Goal: Task Accomplishment & Management: Use online tool/utility

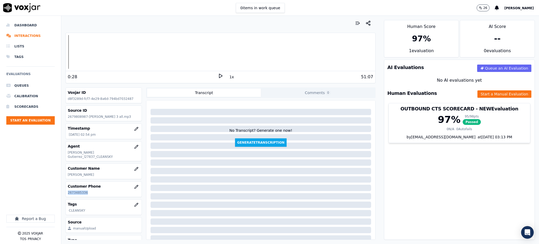
click at [219, 76] on polygon at bounding box center [220, 76] width 3 height 4
click at [218, 75] on icon at bounding box center [220, 75] width 5 height 5
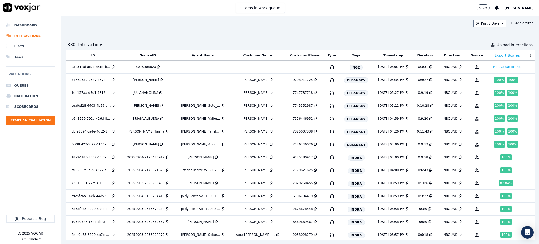
scroll to position [1065, 0]
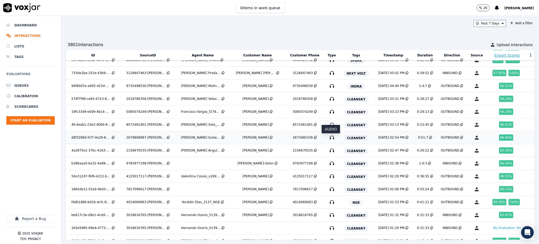
click at [330, 138] on icon "button" at bounding box center [332, 137] width 8 height 8
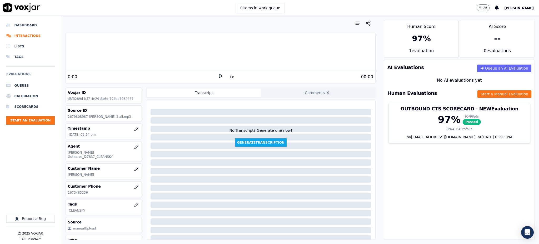
click at [218, 77] on icon at bounding box center [220, 75] width 5 height 5
click at [134, 146] on icon "button" at bounding box center [136, 147] width 4 height 4
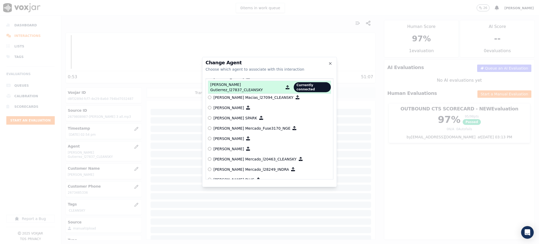
scroll to position [1857, 0]
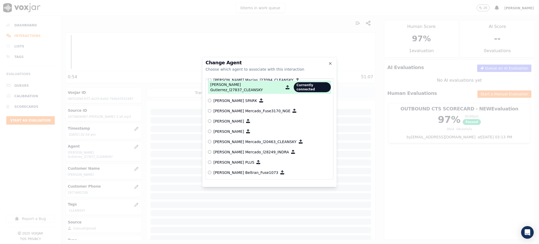
click at [245, 139] on p "[PERSON_NAME] Mercado_l20463_CLEANSKY" at bounding box center [255, 141] width 83 height 5
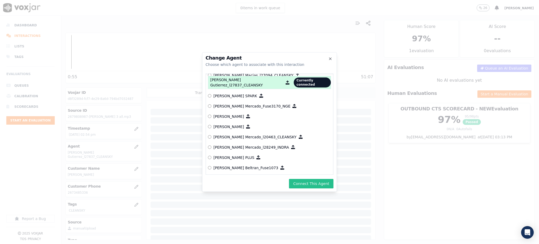
click at [317, 180] on button "Connect This Agent" at bounding box center [311, 183] width 45 height 9
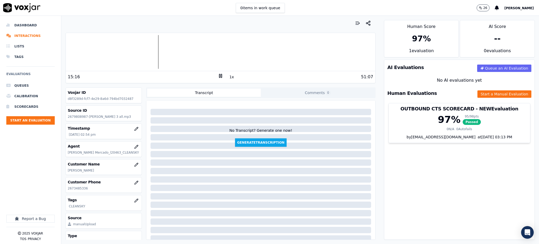
click at [219, 75] on rect at bounding box center [219, 75] width 1 height 3
click at [219, 76] on icon at bounding box center [220, 75] width 5 height 5
click at [219, 77] on rect at bounding box center [219, 75] width 1 height 3
click at [219, 74] on polygon at bounding box center [220, 76] width 3 height 4
click at [218, 74] on icon at bounding box center [220, 75] width 5 height 5
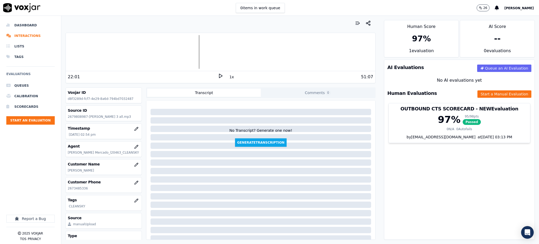
click at [219, 75] on polygon at bounding box center [220, 76] width 3 height 4
click at [218, 75] on icon at bounding box center [220, 75] width 5 height 5
click at [218, 77] on icon at bounding box center [220, 75] width 5 height 5
drag, startPoint x: 99, startPoint y: 191, endPoint x: 67, endPoint y: 190, distance: 32.4
click at [67, 190] on div "Customer Phone 2673485336" at bounding box center [104, 184] width 76 height 15
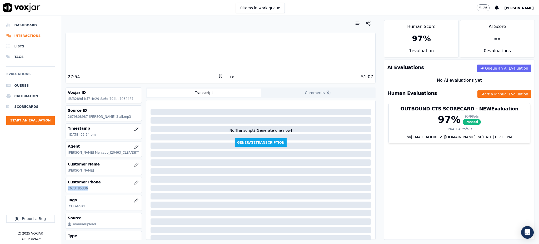
copy p "2673485336"
click at [478, 96] on button "Start a Manual Evaluation" at bounding box center [505, 93] width 54 height 7
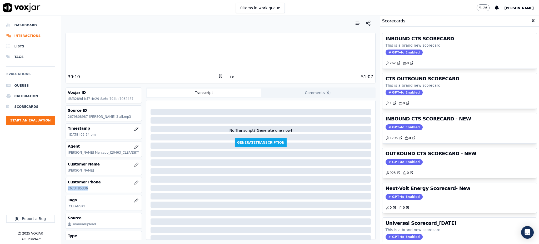
click at [391, 50] on span "GPT-4o Enabled" at bounding box center [404, 53] width 37 height 6
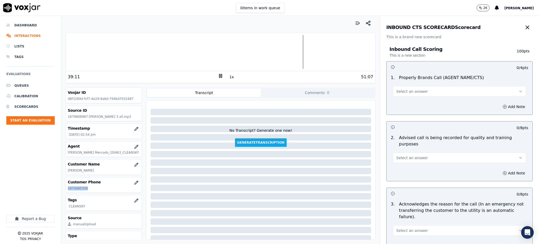
click at [402, 92] on span "Select an answer" at bounding box center [413, 91] width 32 height 5
click at [398, 104] on div "Yes" at bounding box center [448, 103] width 122 height 8
click at [402, 155] on span "Select an answer" at bounding box center [413, 157] width 32 height 5
click at [402, 161] on div "Yes" at bounding box center [448, 163] width 122 height 8
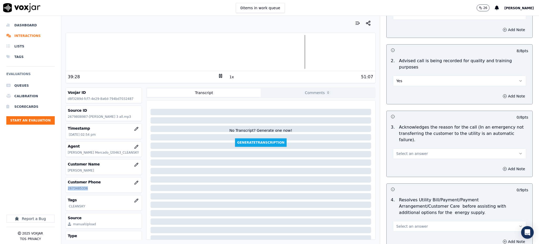
scroll to position [105, 0]
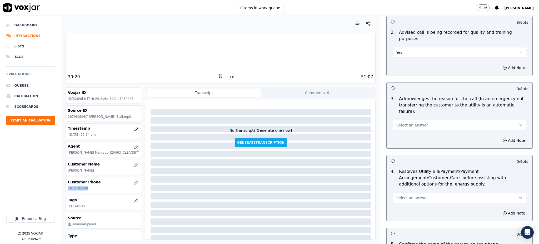
click at [405, 122] on span "Select an answer" at bounding box center [413, 124] width 32 height 5
click at [396, 125] on div "Yes" at bounding box center [448, 124] width 122 height 8
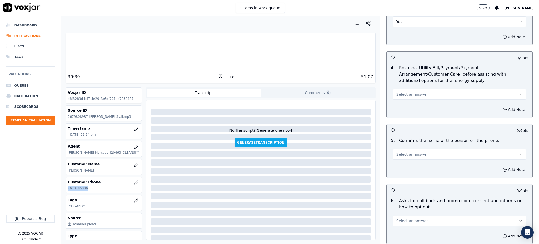
scroll to position [211, 0]
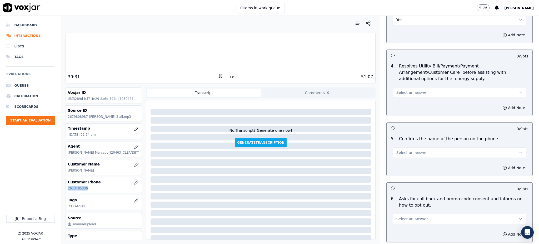
click at [408, 90] on span "Select an answer" at bounding box center [413, 92] width 32 height 5
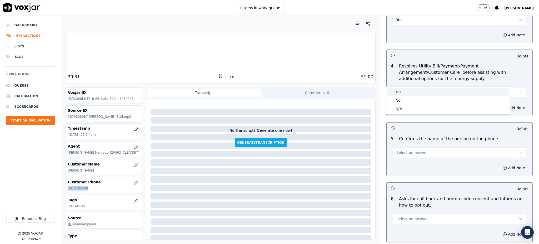
click at [406, 93] on div "Yes" at bounding box center [448, 92] width 122 height 8
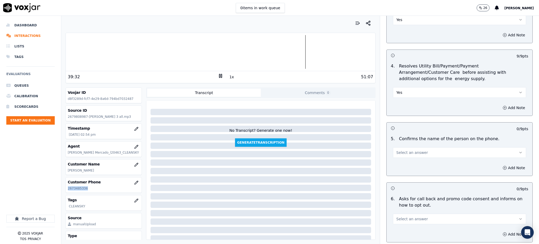
click at [397, 150] on span "Select an answer" at bounding box center [413, 152] width 32 height 5
drag, startPoint x: 399, startPoint y: 151, endPoint x: 397, endPoint y: 180, distance: 29.1
click at [399, 151] on div "Yes" at bounding box center [448, 152] width 122 height 8
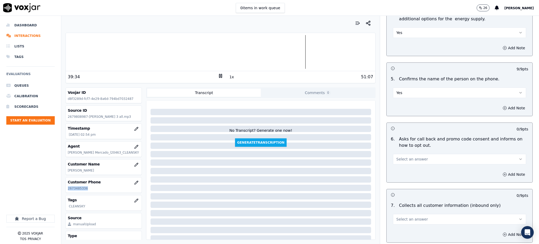
scroll to position [281, 0]
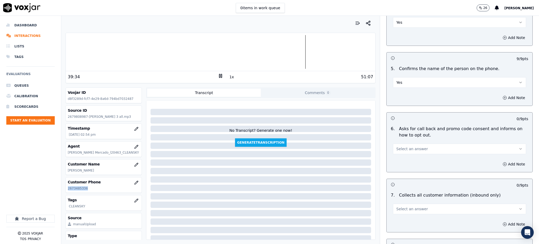
click at [398, 146] on span "Select an answer" at bounding box center [413, 148] width 32 height 5
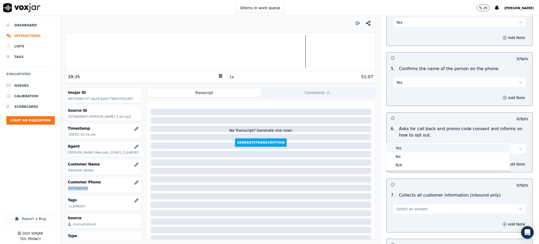
click at [398, 147] on div "Yes" at bounding box center [448, 148] width 122 height 8
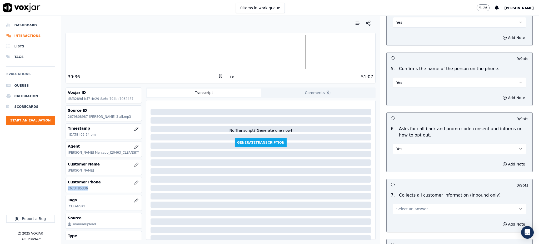
drag, startPoint x: 392, startPoint y: 197, endPoint x: 393, endPoint y: 199, distance: 3.1
click at [397, 206] on span "Select an answer" at bounding box center [413, 208] width 32 height 5
click at [399, 205] on div "Yes" at bounding box center [448, 208] width 122 height 8
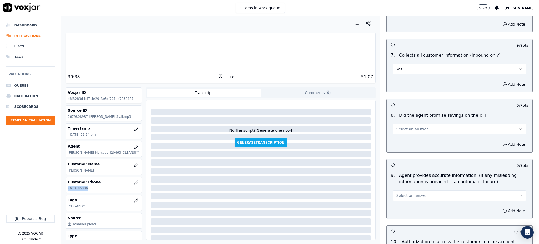
scroll to position [421, 0]
click at [404, 126] on span "Select an answer" at bounding box center [413, 128] width 32 height 5
drag, startPoint x: 403, startPoint y: 125, endPoint x: 401, endPoint y: 127, distance: 3.3
click at [403, 125] on div "Yes" at bounding box center [448, 128] width 122 height 8
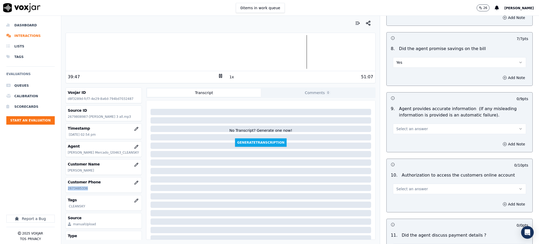
scroll to position [491, 0]
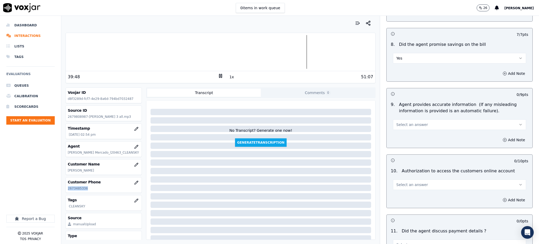
click at [406, 122] on span "Select an answer" at bounding box center [413, 124] width 32 height 5
click at [407, 124] on div "Yes" at bounding box center [448, 124] width 122 height 8
click at [410, 182] on span "Select an answer" at bounding box center [413, 184] width 32 height 5
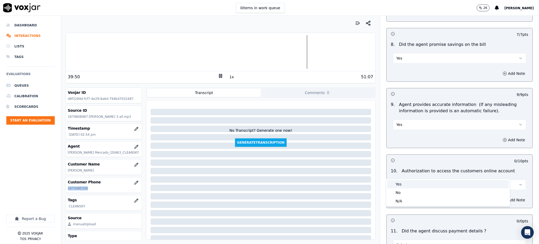
click at [412, 185] on div "Yes" at bounding box center [448, 184] width 122 height 8
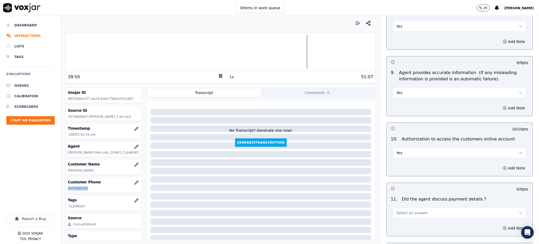
scroll to position [597, 0]
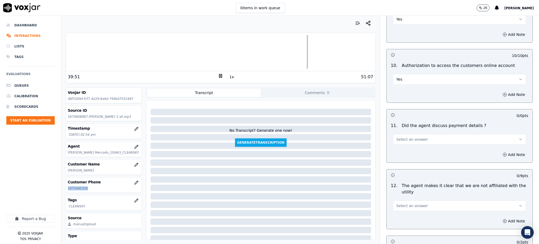
click at [400, 134] on button "Select an answer" at bounding box center [459, 139] width 133 height 11
click at [405, 155] on div "N/A" at bounding box center [448, 155] width 122 height 8
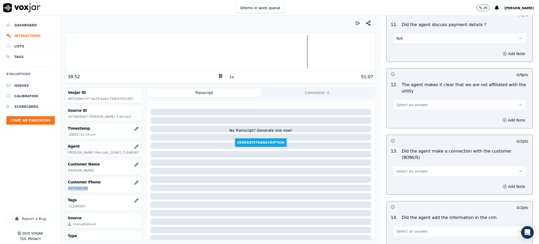
scroll to position [702, 0]
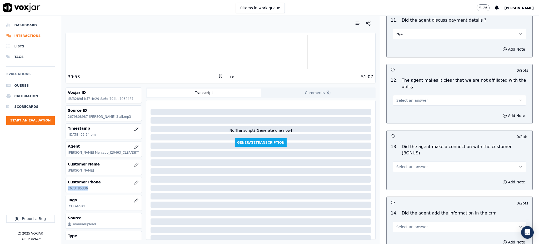
click at [400, 98] on span "Select an answer" at bounding box center [413, 100] width 32 height 5
drag, startPoint x: 404, startPoint y: 103, endPoint x: 395, endPoint y: 147, distance: 44.6
click at [405, 103] on div "Yes" at bounding box center [448, 100] width 122 height 8
click at [400, 164] on span "Select an answer" at bounding box center [413, 166] width 32 height 5
click at [409, 160] on div "Yes" at bounding box center [448, 160] width 122 height 8
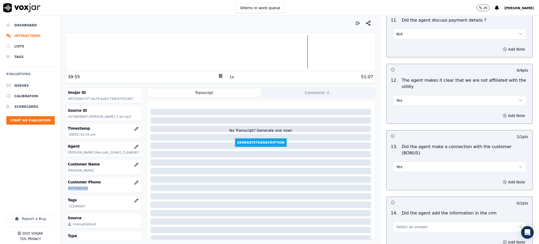
click at [405, 224] on span "Select an answer" at bounding box center [413, 226] width 32 height 5
click at [404, 221] on div "Yes" at bounding box center [448, 220] width 122 height 8
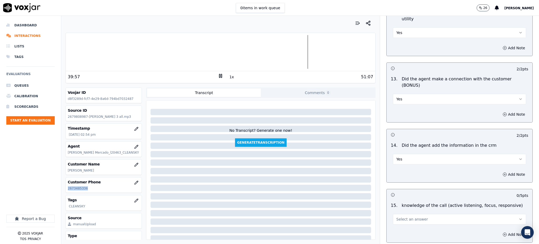
scroll to position [772, 0]
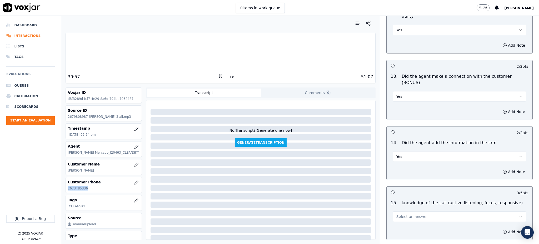
click at [397, 214] on span "Select an answer" at bounding box center [413, 216] width 32 height 5
click at [401, 210] on div "Yes" at bounding box center [448, 210] width 122 height 8
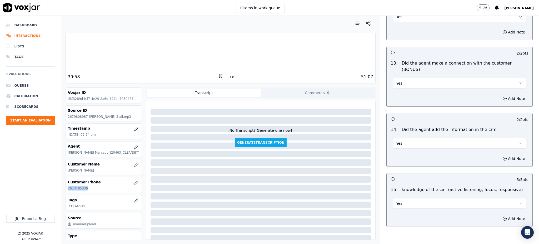
scroll to position [797, 0]
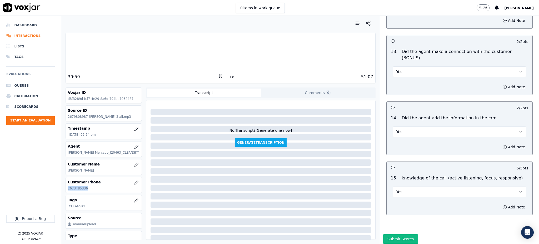
drag, startPoint x: 400, startPoint y: 221, endPoint x: 389, endPoint y: 209, distance: 16.7
click at [399, 234] on button "Submit Scores" at bounding box center [400, 238] width 35 height 9
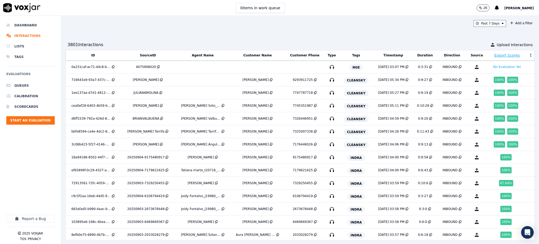
scroll to position [1065, 0]
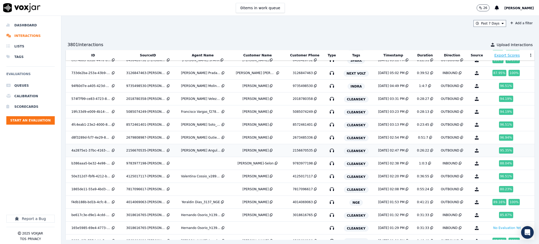
click at [329, 152] on icon "button" at bounding box center [332, 150] width 8 height 8
click at [331, 151] on icon "button" at bounding box center [332, 150] width 8 height 8
click at [330, 165] on icon "button" at bounding box center [332, 163] width 8 height 8
click at [330, 179] on icon "button" at bounding box center [332, 176] width 8 height 8
click at [330, 193] on icon "button" at bounding box center [332, 189] width 8 height 8
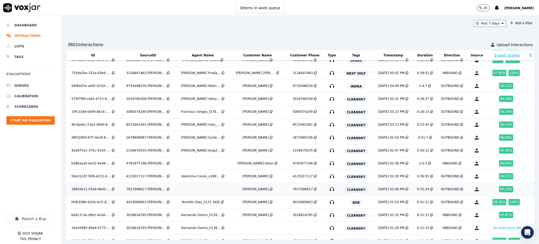
scroll to position [1100, 0]
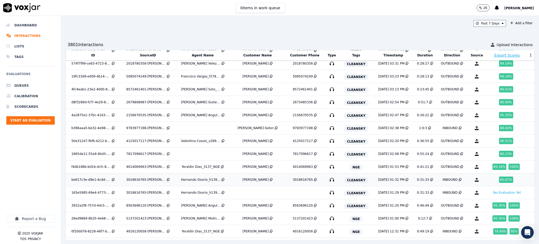
click at [331, 181] on icon "button" at bounding box center [332, 179] width 8 height 8
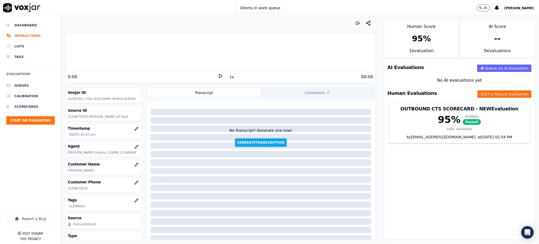
click at [219, 76] on polygon at bounding box center [220, 76] width 3 height 4
drag, startPoint x: 91, startPoint y: 191, endPoint x: 62, endPoint y: 193, distance: 29.9
click at [62, 193] on div "Your browser does not support the audio element. 0:00 1x 00:00 Voxjar ID 4a2875…" at bounding box center [220, 130] width 319 height 228
copy p "2156670535"
click at [218, 76] on icon at bounding box center [220, 75] width 5 height 5
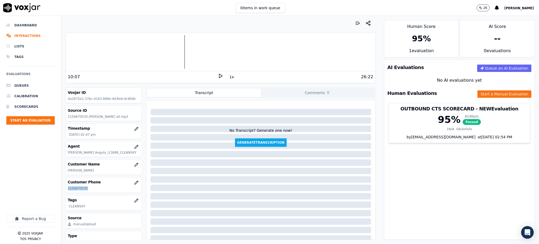
click at [218, 76] on icon at bounding box center [220, 75] width 5 height 5
click at [482, 93] on button "Start a Manual Evaluation" at bounding box center [505, 93] width 54 height 7
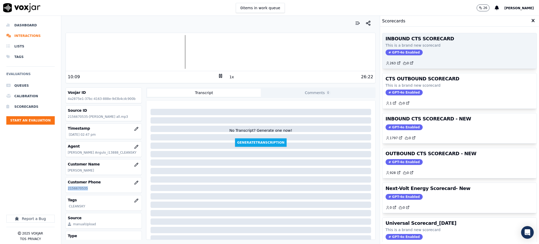
click at [405, 50] on span "GPT-4o Enabled" at bounding box center [404, 53] width 37 height 6
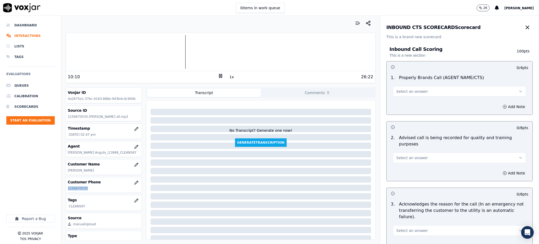
click at [403, 95] on button "Select an answer" at bounding box center [459, 91] width 133 height 11
click at [402, 105] on div "Yes" at bounding box center [448, 103] width 122 height 8
click at [402, 152] on button "Select an answer" at bounding box center [459, 157] width 133 height 11
click at [401, 162] on div "Yes" at bounding box center [448, 163] width 122 height 8
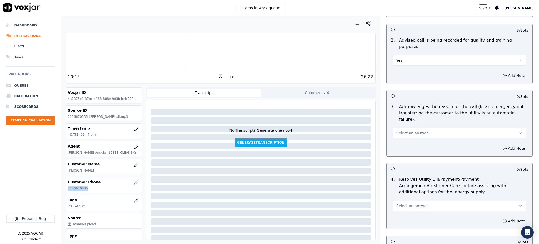
scroll to position [105, 0]
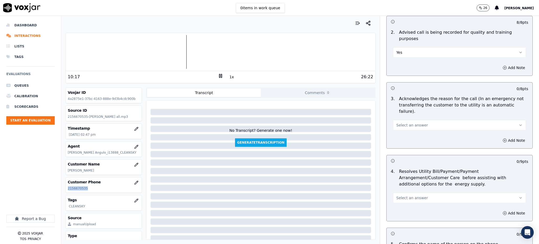
click at [400, 122] on span "Select an answer" at bounding box center [413, 124] width 32 height 5
click at [406, 125] on div "Yes" at bounding box center [448, 124] width 122 height 8
click at [407, 191] on div "Select an answer" at bounding box center [459, 197] width 133 height 12
click at [408, 195] on span "Select an answer" at bounding box center [413, 197] width 32 height 5
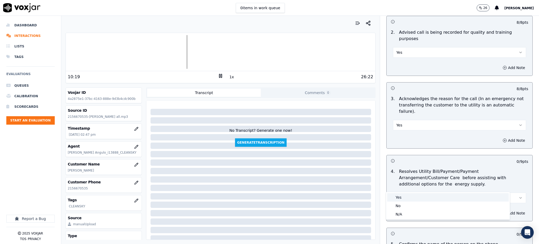
click at [404, 199] on div "Yes" at bounding box center [448, 197] width 122 height 8
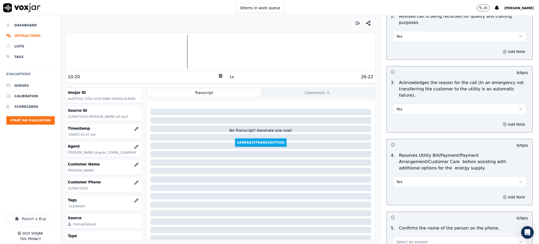
scroll to position [175, 0]
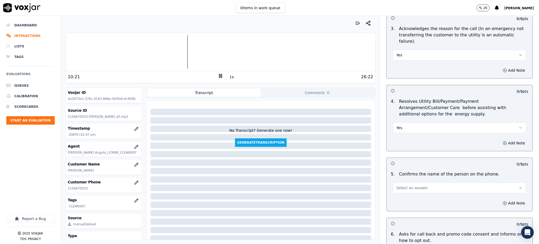
click at [401, 185] on span "Select an answer" at bounding box center [413, 187] width 32 height 5
click at [402, 186] on div "Yes" at bounding box center [448, 187] width 122 height 8
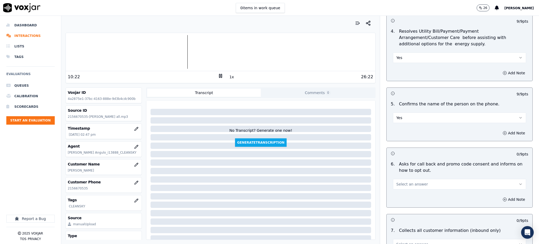
scroll to position [281, 0]
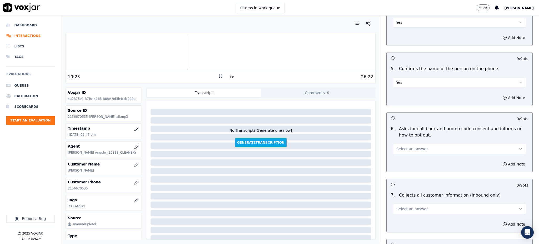
click at [403, 146] on span "Select an answer" at bounding box center [413, 148] width 32 height 5
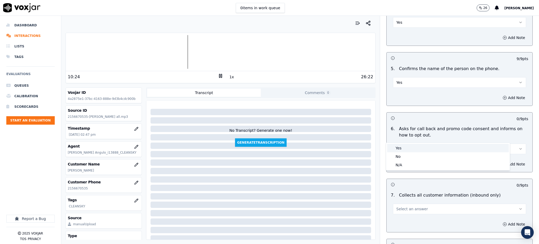
click at [404, 146] on div "Yes" at bounding box center [448, 148] width 122 height 8
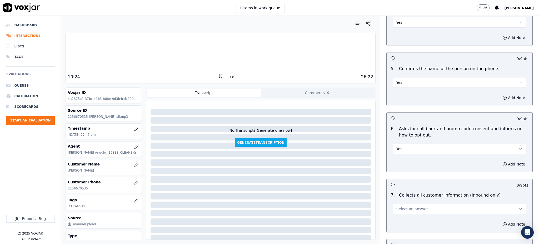
click at [399, 204] on button "Select an answer" at bounding box center [459, 209] width 133 height 11
click at [400, 208] on div "Yes" at bounding box center [448, 208] width 122 height 8
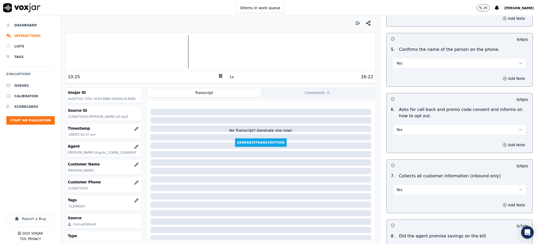
scroll to position [386, 0]
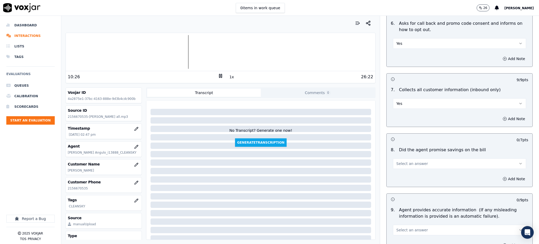
click at [399, 161] on span "Select an answer" at bounding box center [413, 163] width 32 height 5
drag, startPoint x: 403, startPoint y: 164, endPoint x: 404, endPoint y: 190, distance: 26.6
click at [403, 164] on div "Yes" at bounding box center [448, 163] width 122 height 8
click at [402, 227] on span "Select an answer" at bounding box center [413, 229] width 32 height 5
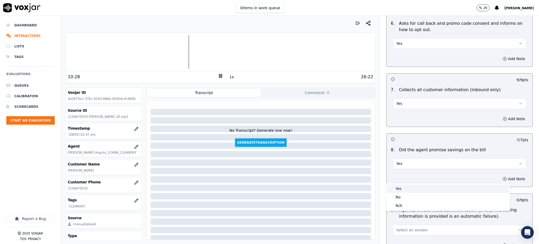
click at [402, 191] on div "Yes" at bounding box center [448, 188] width 122 height 8
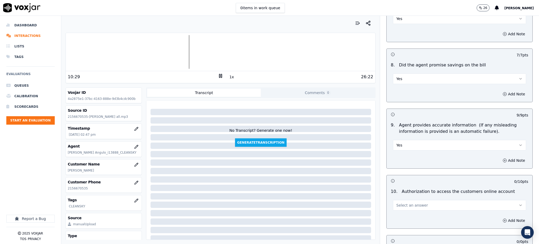
scroll to position [491, 0]
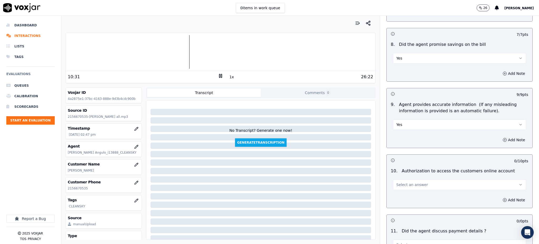
click at [400, 182] on span "Select an answer" at bounding box center [413, 184] width 32 height 5
click at [401, 188] on div "Yes" at bounding box center [448, 184] width 122 height 8
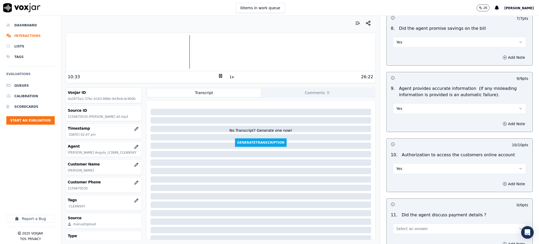
scroll to position [562, 0]
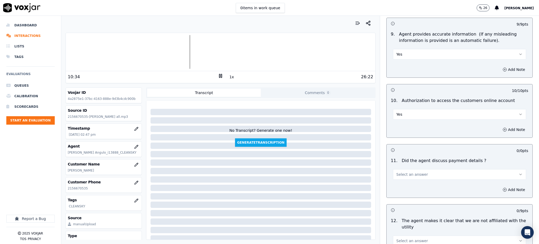
click at [401, 169] on button "Select an answer" at bounding box center [459, 174] width 133 height 11
click at [402, 190] on div "N/A" at bounding box center [448, 190] width 122 height 8
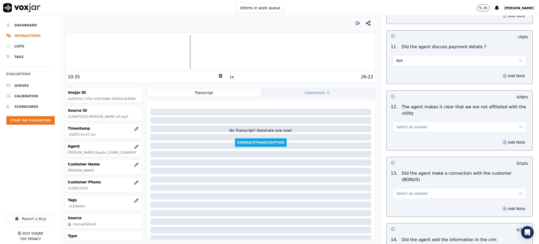
scroll to position [702, 0]
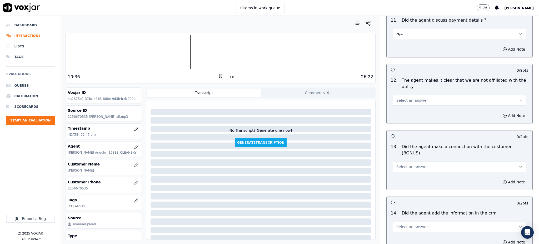
click at [399, 98] on span "Select an answer" at bounding box center [413, 100] width 32 height 5
click at [405, 100] on div "Yes" at bounding box center [448, 100] width 122 height 8
click at [400, 164] on span "Select an answer" at bounding box center [413, 166] width 32 height 5
click at [402, 159] on div "Yes" at bounding box center [448, 160] width 122 height 8
click at [401, 224] on span "Select an answer" at bounding box center [413, 226] width 32 height 5
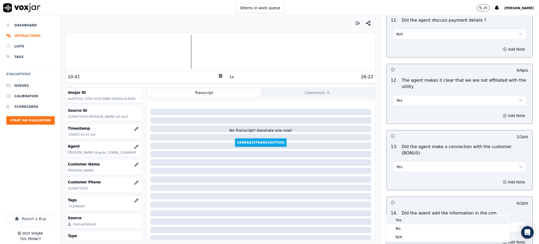
click at [405, 218] on div "Yes" at bounding box center [448, 220] width 122 height 8
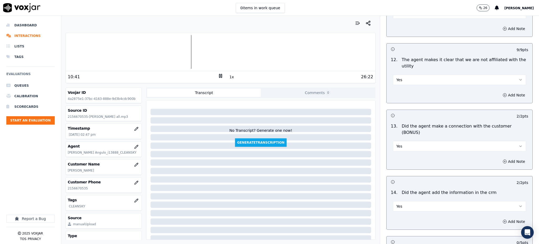
scroll to position [772, 0]
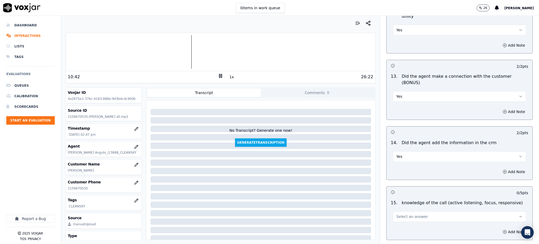
click at [403, 214] on span "Select an answer" at bounding box center [413, 216] width 32 height 5
click at [402, 210] on div "Yes" at bounding box center [448, 210] width 122 height 8
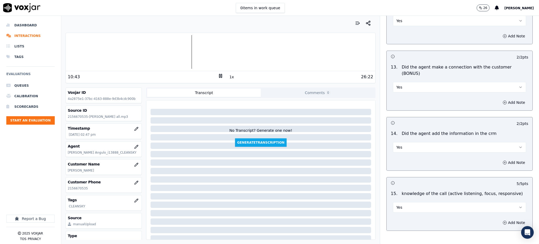
scroll to position [797, 0]
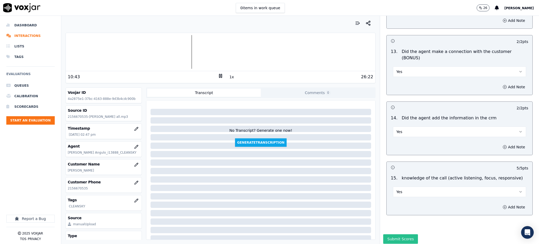
click at [399, 234] on button "Submit Scores" at bounding box center [400, 238] width 35 height 9
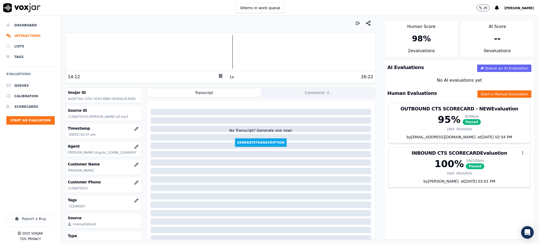
click at [218, 73] on icon at bounding box center [220, 75] width 5 height 5
click at [218, 77] on icon at bounding box center [220, 75] width 5 height 5
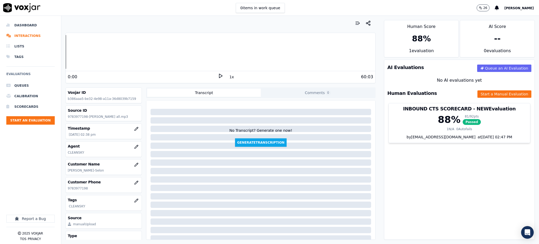
click at [218, 76] on icon at bounding box center [220, 75] width 5 height 5
click at [218, 75] on icon at bounding box center [220, 75] width 5 height 5
click at [218, 76] on icon at bounding box center [220, 75] width 5 height 5
click at [479, 94] on button "Start a Manual Evaluation" at bounding box center [505, 93] width 54 height 7
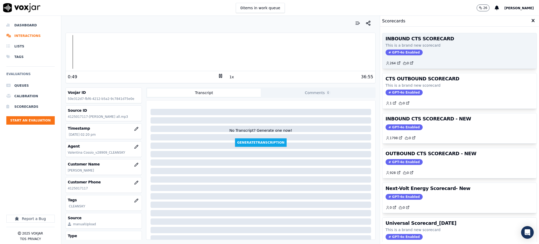
click at [396, 51] on span "GPT-4o Enabled" at bounding box center [404, 53] width 37 height 6
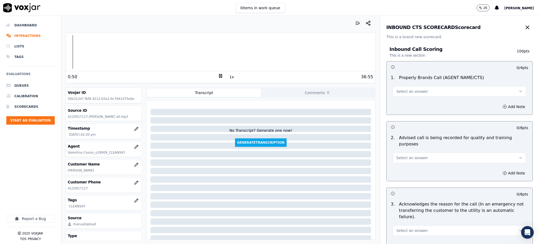
click at [405, 92] on span "Select an answer" at bounding box center [413, 91] width 32 height 5
drag, startPoint x: 400, startPoint y: 102, endPoint x: 406, endPoint y: 147, distance: 45.6
click at [400, 101] on div "Yes" at bounding box center [448, 103] width 122 height 8
click at [407, 155] on button "Select an answer" at bounding box center [459, 157] width 133 height 11
click at [409, 163] on div "Yes" at bounding box center [448, 163] width 122 height 8
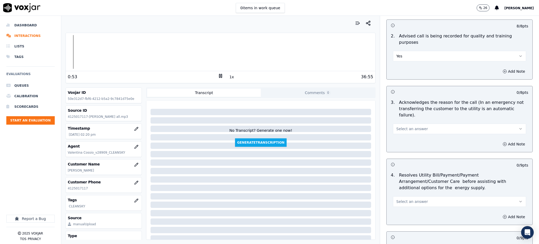
scroll to position [105, 0]
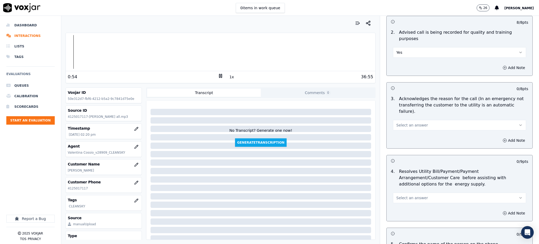
click at [407, 120] on button "Select an answer" at bounding box center [459, 125] width 133 height 11
click at [400, 124] on div "Yes" at bounding box center [448, 124] width 122 height 8
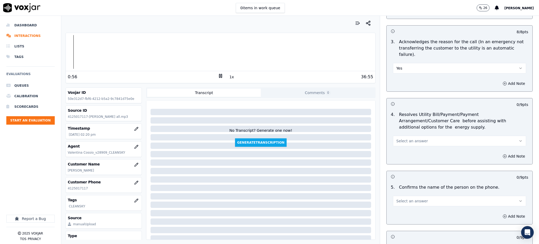
scroll to position [175, 0]
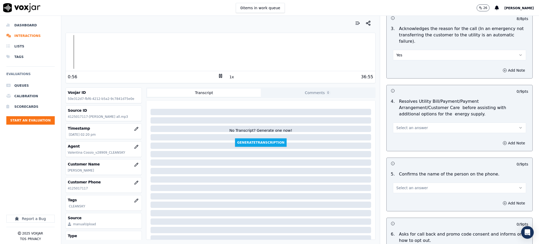
click at [401, 122] on button "Select an answer" at bounding box center [459, 127] width 133 height 11
click at [403, 129] on div "Yes" at bounding box center [448, 127] width 122 height 8
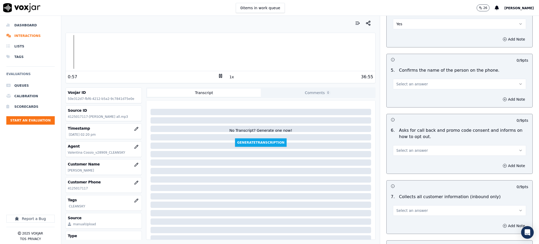
scroll to position [281, 0]
click at [398, 80] on span "Select an answer" at bounding box center [413, 82] width 32 height 5
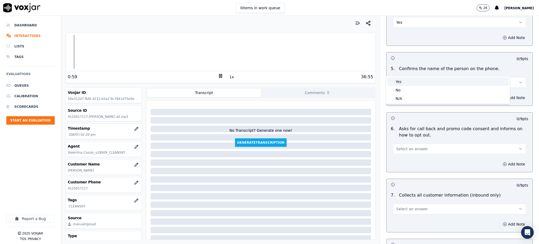
click at [403, 80] on div "Yes" at bounding box center [448, 81] width 122 height 8
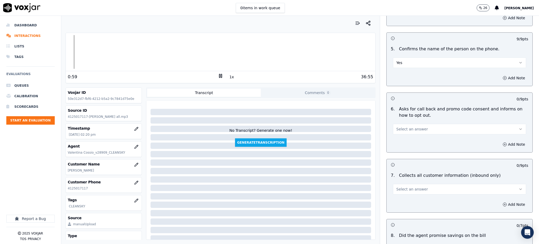
scroll to position [351, 0]
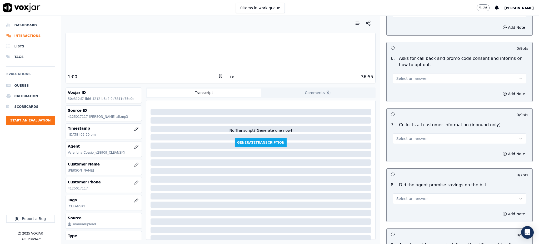
click at [401, 76] on span "Select an answer" at bounding box center [413, 78] width 32 height 5
click at [401, 77] on div "Yes" at bounding box center [448, 77] width 122 height 8
click at [402, 133] on button "Select an answer" at bounding box center [459, 138] width 133 height 11
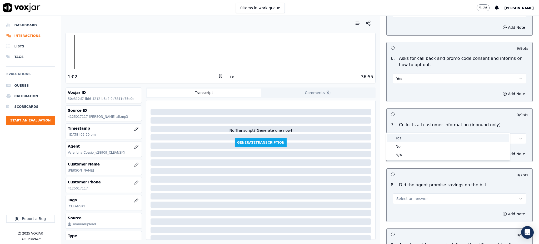
click at [403, 137] on div "Yes" at bounding box center [448, 138] width 122 height 8
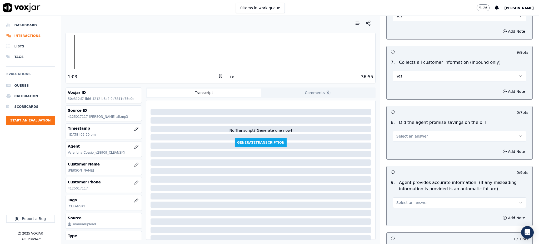
scroll to position [421, 0]
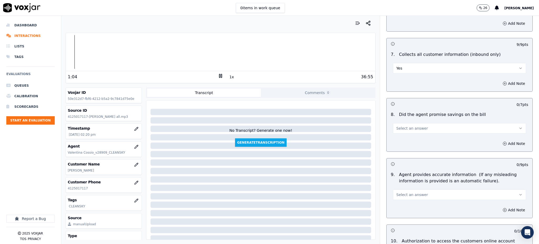
click at [400, 123] on button "Select an answer" at bounding box center [459, 128] width 133 height 11
click at [401, 128] on div "Yes" at bounding box center [448, 128] width 122 height 8
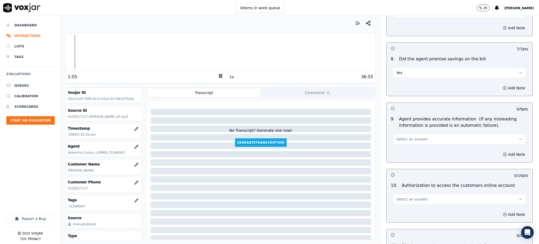
scroll to position [527, 0]
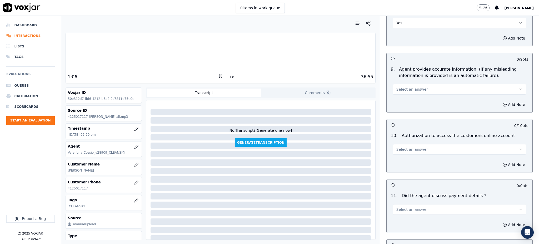
click at [397, 87] on span "Select an answer" at bounding box center [413, 89] width 32 height 5
click at [399, 91] on div "Yes" at bounding box center [448, 89] width 122 height 8
drag, startPoint x: 394, startPoint y: 137, endPoint x: 395, endPoint y: 141, distance: 3.7
click at [397, 147] on span "Select an answer" at bounding box center [413, 149] width 32 height 5
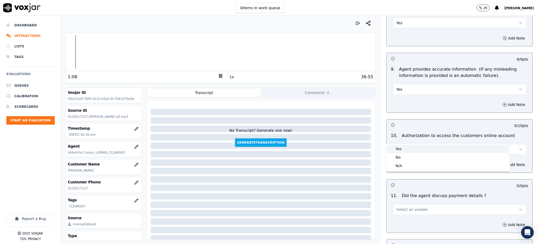
drag, startPoint x: 399, startPoint y: 149, endPoint x: 402, endPoint y: 180, distance: 30.9
click at [400, 149] on div "Yes" at bounding box center [448, 149] width 122 height 8
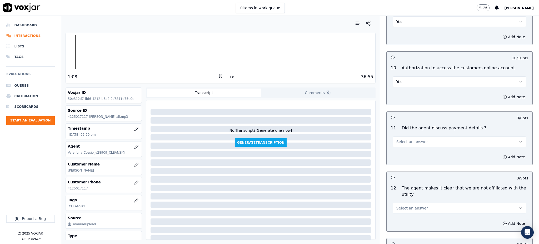
scroll to position [597, 0]
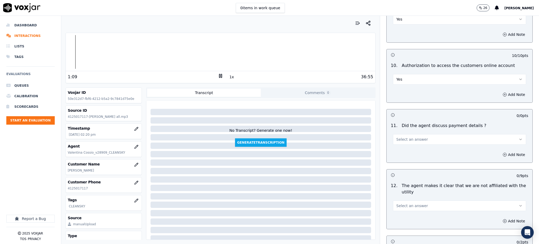
click at [397, 137] on span "Select an answer" at bounding box center [413, 139] width 32 height 5
click at [399, 157] on div "N/A" at bounding box center [448, 155] width 122 height 8
click at [397, 200] on button "Select an answer" at bounding box center [459, 205] width 133 height 11
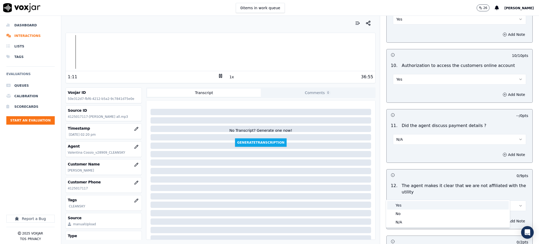
click at [400, 208] on div "Yes" at bounding box center [448, 205] width 122 height 8
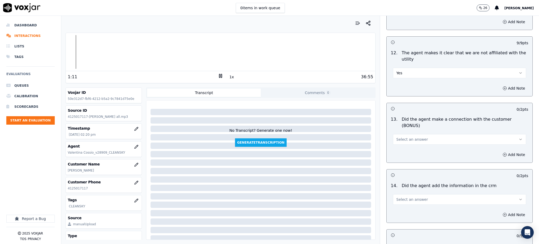
scroll to position [737, 0]
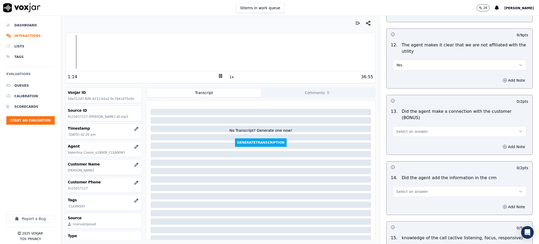
drag, startPoint x: 402, startPoint y: 112, endPoint x: 406, endPoint y: 113, distance: 3.9
click at [403, 129] on span "Select an answer" at bounding box center [413, 131] width 32 height 5
click at [407, 128] on div "Yes" at bounding box center [448, 125] width 122 height 8
click at [397, 189] on span "Select an answer" at bounding box center [413, 191] width 32 height 5
click at [398, 181] on div "Yes" at bounding box center [448, 185] width 122 height 8
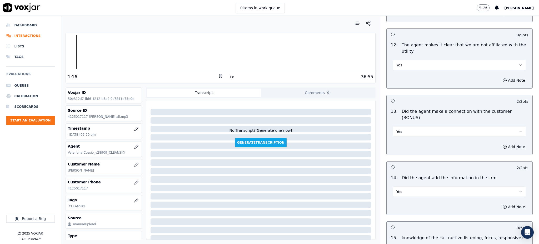
scroll to position [772, 0]
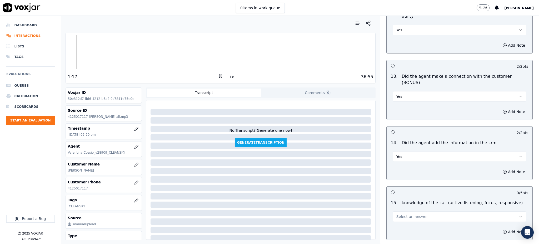
click at [397, 214] on span "Select an answer" at bounding box center [413, 216] width 32 height 5
click at [398, 209] on div "Yes" at bounding box center [448, 210] width 122 height 8
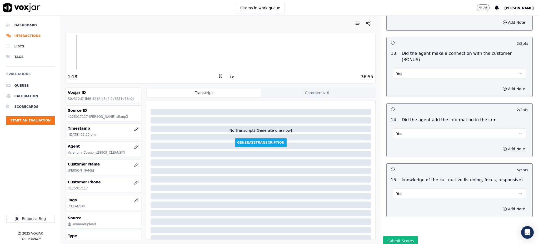
scroll to position [797, 0]
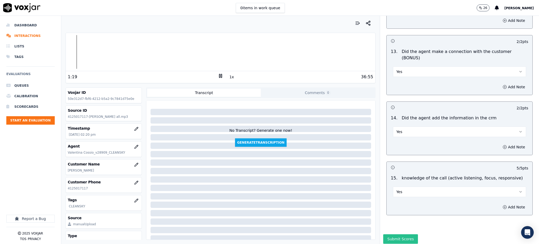
click at [394, 234] on button "Submit Scores" at bounding box center [400, 238] width 35 height 9
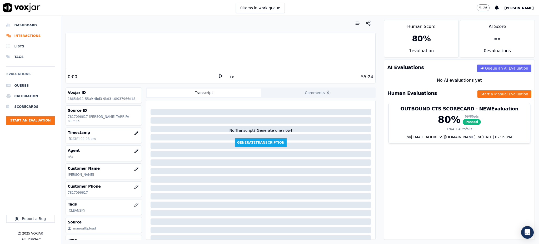
click at [218, 74] on icon at bounding box center [220, 75] width 5 height 5
click at [219, 75] on rect at bounding box center [219, 75] width 1 height 3
click at [218, 74] on icon at bounding box center [220, 75] width 5 height 5
drag, startPoint x: 79, startPoint y: 191, endPoint x: 67, endPoint y: 190, distance: 11.7
click at [67, 192] on div "Customer Phone 7817096617" at bounding box center [104, 188] width 76 height 15
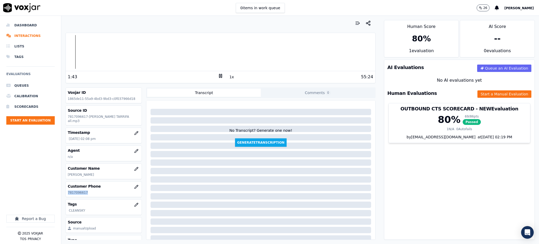
copy p "7817096617"
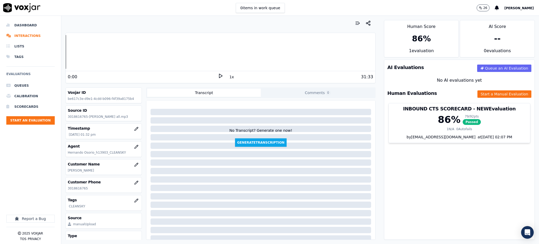
click at [218, 75] on icon at bounding box center [220, 75] width 5 height 5
drag, startPoint x: 87, startPoint y: 189, endPoint x: 65, endPoint y: 191, distance: 21.9
click at [65, 191] on div "Your browser does not support the audio element. 0:12 1x 31:33 Voxjar ID be617c…" at bounding box center [220, 130] width 319 height 228
copy p "3018616765"
click at [218, 76] on icon at bounding box center [220, 75] width 5 height 5
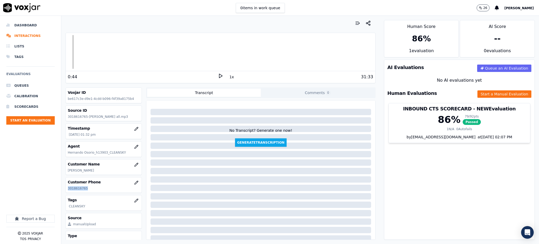
click at [219, 78] on polygon at bounding box center [220, 76] width 3 height 4
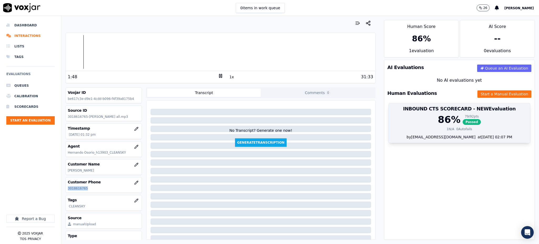
click at [463, 122] on span "Passed" at bounding box center [472, 122] width 18 height 6
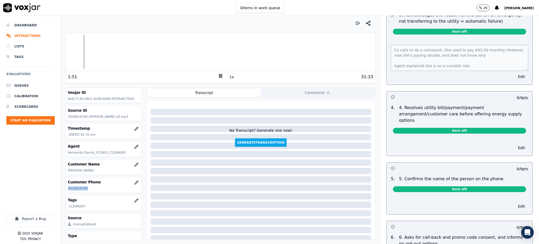
scroll to position [211, 0]
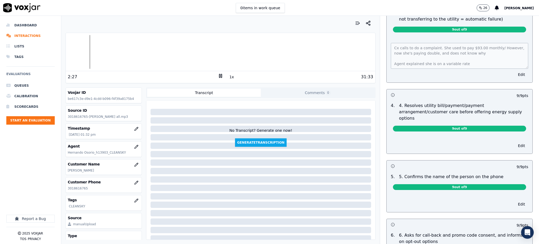
click at [387, 37] on div "Cx calls to do a complaint. She used to pay $93.00 monthly/ However, now she's …" at bounding box center [460, 60] width 146 height 46
click at [218, 76] on icon at bounding box center [220, 75] width 5 height 5
click at [218, 74] on icon at bounding box center [220, 75] width 5 height 5
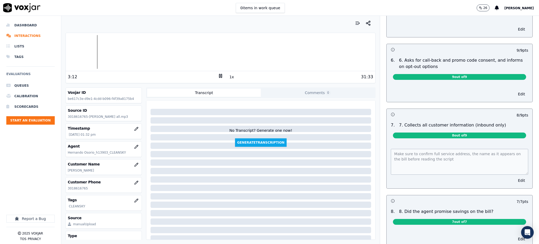
scroll to position [386, 0]
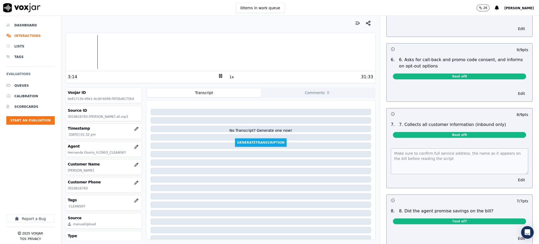
click at [387, 142] on div "Make sure to confirm full service address, the name as it appears on the bill b…" at bounding box center [460, 165] width 146 height 46
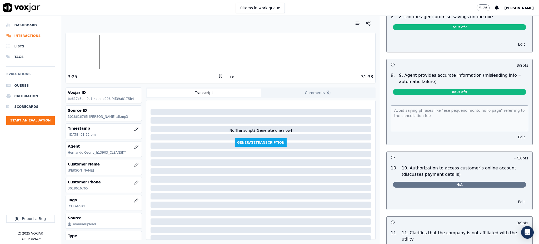
scroll to position [597, 0]
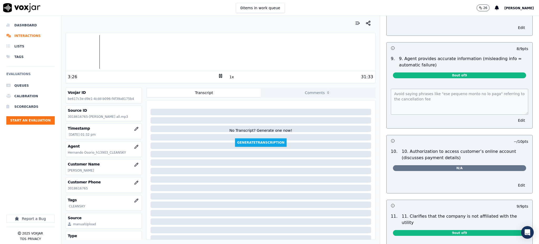
click at [387, 82] on div "Avoid saying phrases like "ese pequeno monto no lo paga" referring to the cance…" at bounding box center [460, 105] width 146 height 46
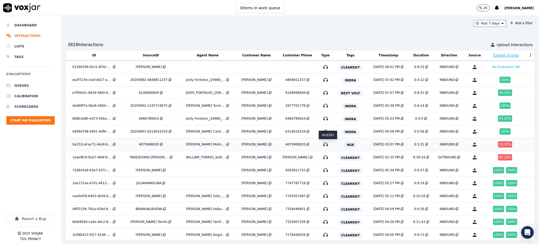
click at [327, 145] on icon "button" at bounding box center [326, 144] width 8 height 8
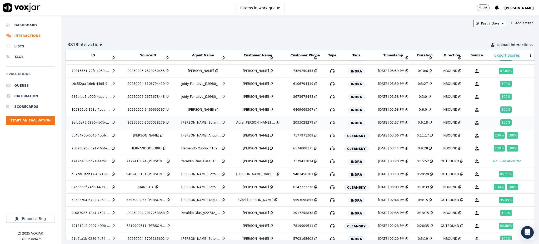
scroll to position [207, 0]
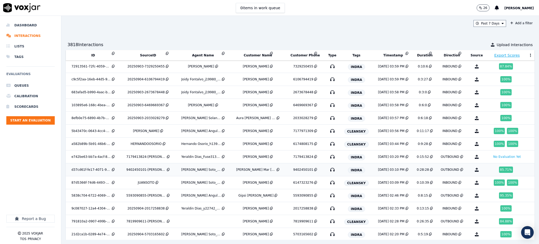
click at [328, 171] on icon "button" at bounding box center [332, 169] width 8 height 8
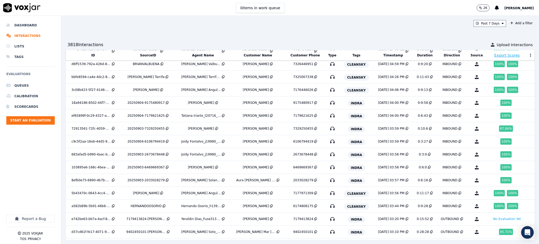
scroll to position [0, 0]
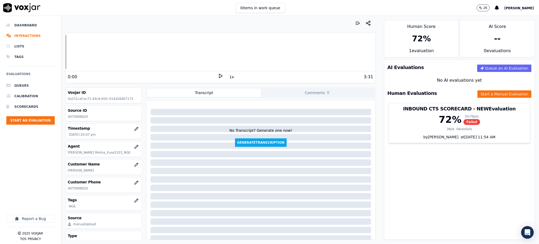
click at [218, 77] on icon at bounding box center [220, 75] width 5 height 5
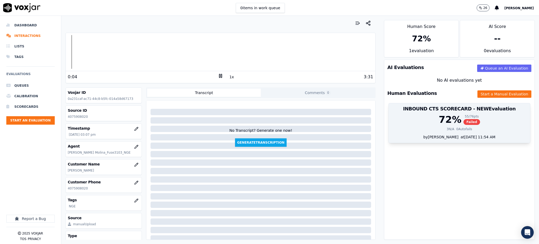
click at [464, 122] on span "Failed" at bounding box center [472, 122] width 17 height 6
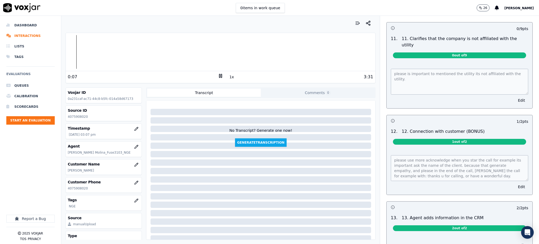
scroll to position [667, 0]
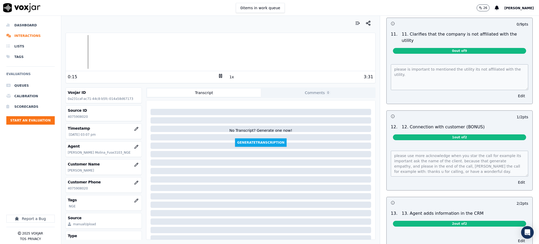
click at [221, 77] on rect at bounding box center [221, 75] width 1 height 3
click at [218, 75] on icon at bounding box center [220, 75] width 5 height 5
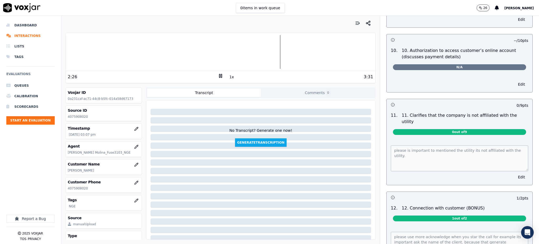
scroll to position [578, 0]
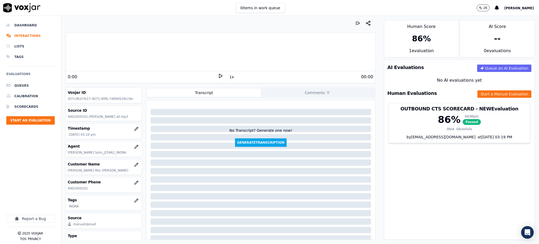
click at [218, 74] on icon at bounding box center [220, 75] width 5 height 5
drag, startPoint x: 88, startPoint y: 190, endPoint x: 68, endPoint y: 191, distance: 20.1
click at [68, 191] on div "Customer Phone [PHONE_NUMBER]" at bounding box center [104, 184] width 76 height 15
copy p "9402450101"
click at [219, 77] on rect at bounding box center [219, 75] width 1 height 3
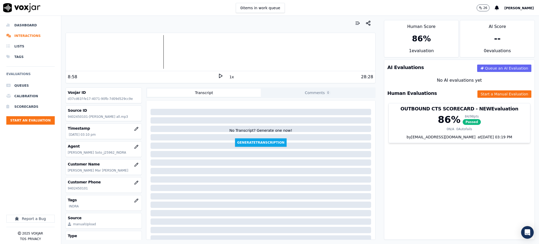
drag, startPoint x: 421, startPoint y: 152, endPoint x: 415, endPoint y: 180, distance: 28.5
click at [415, 180] on div "AI Evaluations Queue an AI Evaluation No AI evaluations yet Human Evaluations S…" at bounding box center [459, 150] width 151 height 180
drag, startPoint x: 410, startPoint y: 151, endPoint x: 477, endPoint y: 195, distance: 80.0
click at [477, 195] on div "AI Evaluations Queue an AI Evaluation No AI evaluations yet Human Evaluations S…" at bounding box center [459, 150] width 151 height 180
click at [480, 173] on div "AI Evaluations Queue an AI Evaluation No AI evaluations yet Human Evaluations S…" at bounding box center [459, 150] width 151 height 180
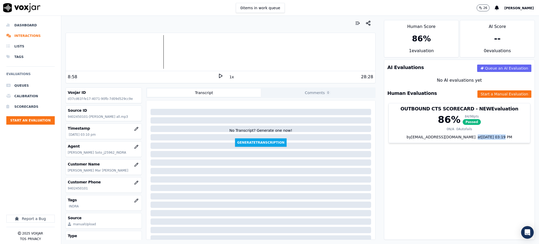
drag, startPoint x: 395, startPoint y: 155, endPoint x: 482, endPoint y: 175, distance: 89.1
click at [482, 175] on div "AI Evaluations Queue an AI Evaluation No AI evaluations yet Human Evaluations S…" at bounding box center [459, 150] width 151 height 180
click at [218, 74] on icon at bounding box center [220, 75] width 5 height 5
click at [218, 76] on icon at bounding box center [220, 75] width 5 height 5
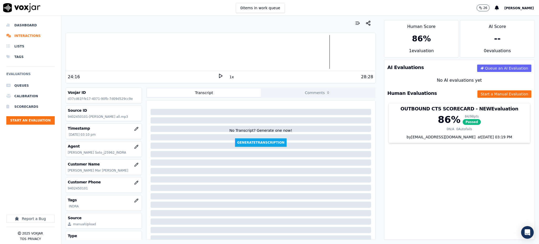
click at [218, 78] on icon at bounding box center [220, 75] width 5 height 5
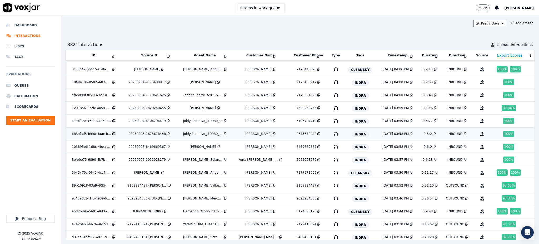
scroll to position [166, 0]
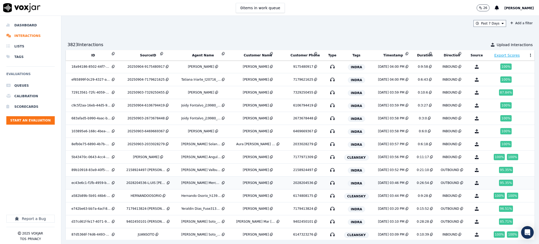
scroll to position [207, 0]
click at [328, 170] on icon "button" at bounding box center [332, 169] width 8 height 8
click at [314, 170] on icon at bounding box center [315, 169] width 3 height 3
click at [328, 209] on icon "button" at bounding box center [332, 208] width 8 height 8
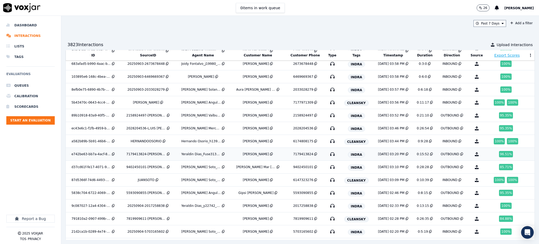
scroll to position [277, 0]
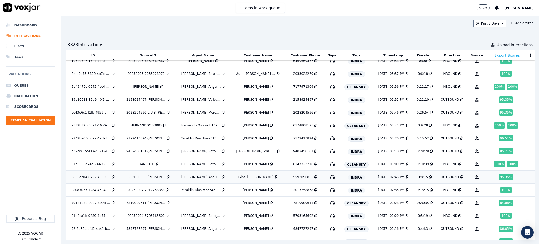
click at [328, 176] on icon "button" at bounding box center [332, 177] width 8 height 8
click at [328, 191] on icon "button" at bounding box center [332, 190] width 8 height 8
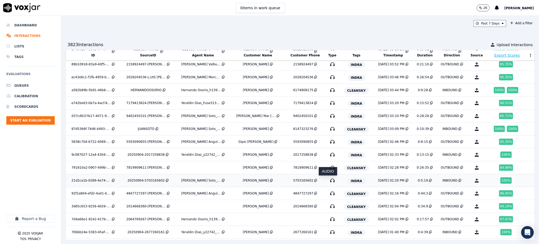
click at [328, 183] on icon "button" at bounding box center [332, 180] width 8 height 8
click at [328, 192] on icon "button" at bounding box center [332, 193] width 8 height 8
click at [328, 207] on icon "button" at bounding box center [332, 206] width 8 height 8
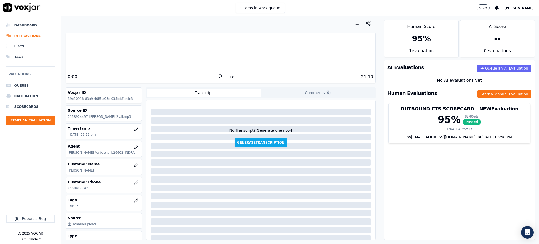
click at [219, 74] on polygon at bounding box center [220, 76] width 3 height 4
drag, startPoint x: 82, startPoint y: 188, endPoint x: 67, endPoint y: 187, distance: 14.8
click at [67, 187] on div "Customer Phone 2158924497" at bounding box center [104, 184] width 76 height 15
copy p "2158924497"
click at [218, 76] on icon at bounding box center [220, 75] width 5 height 5
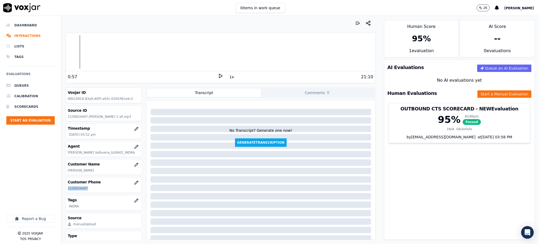
click at [219, 74] on polygon at bounding box center [220, 76] width 3 height 4
click at [503, 95] on button "Start a Manual Evaluation" at bounding box center [505, 93] width 54 height 7
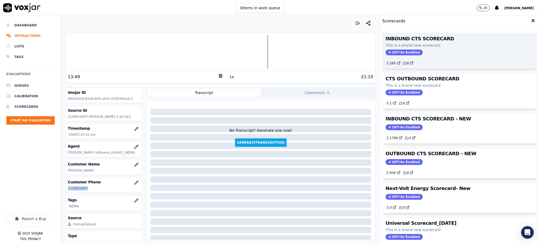
click at [400, 54] on span "GPT-4o Enabled" at bounding box center [404, 53] width 37 height 6
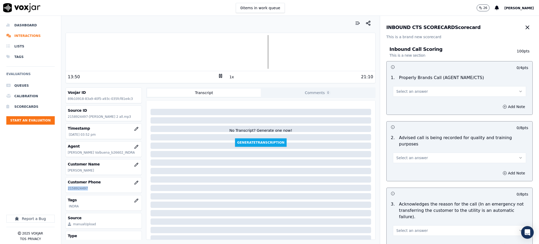
click at [405, 92] on span "Select an answer" at bounding box center [413, 91] width 32 height 5
click at [407, 103] on div "Yes" at bounding box center [448, 103] width 122 height 8
click at [402, 155] on span "Select an answer" at bounding box center [413, 157] width 32 height 5
click at [402, 162] on div "Yes" at bounding box center [448, 163] width 122 height 8
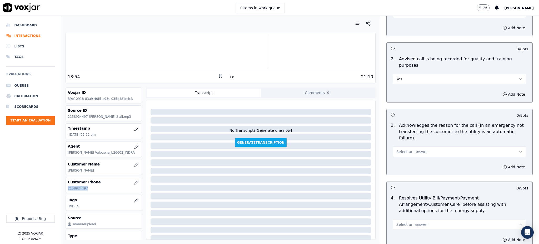
scroll to position [105, 0]
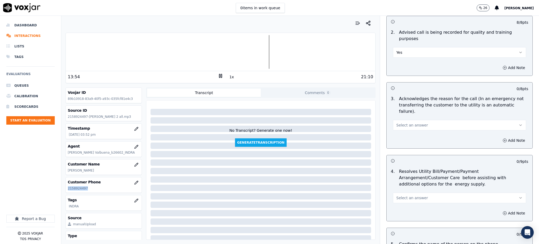
click at [401, 122] on span "Select an answer" at bounding box center [413, 124] width 32 height 5
click at [403, 122] on div "Yes" at bounding box center [448, 124] width 122 height 8
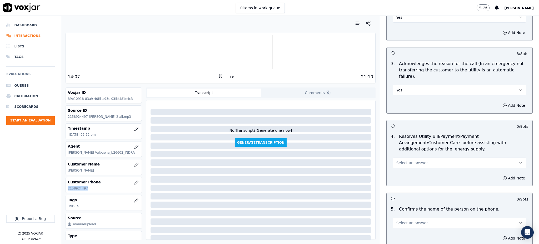
click at [401, 160] on span "Select an answer" at bounding box center [413, 162] width 32 height 5
click at [401, 162] on div "Yes" at bounding box center [448, 162] width 122 height 8
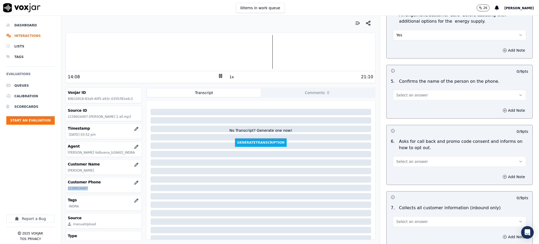
scroll to position [281, 0]
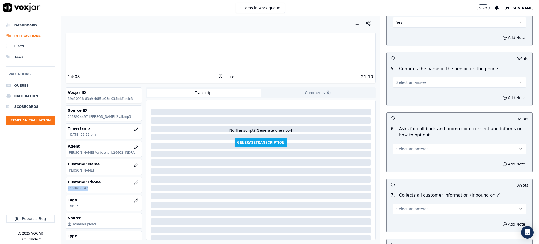
click at [399, 80] on span "Select an answer" at bounding box center [413, 82] width 32 height 5
click at [398, 81] on div "Yes" at bounding box center [448, 81] width 122 height 8
drag, startPoint x: 397, startPoint y: 132, endPoint x: 397, endPoint y: 137, distance: 4.2
click at [397, 144] on button "Select an answer" at bounding box center [459, 149] width 133 height 11
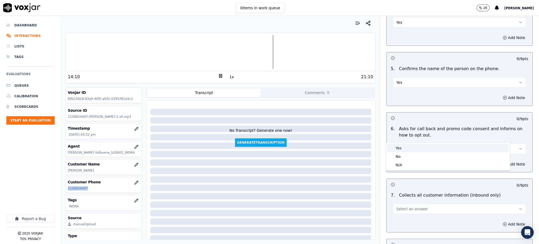
click at [400, 148] on div "Yes" at bounding box center [448, 148] width 122 height 8
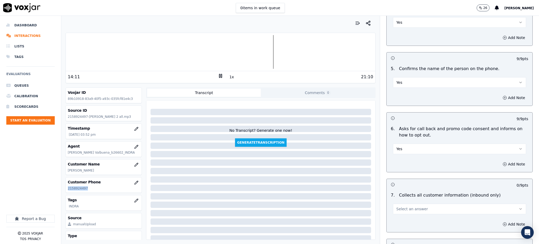
click at [400, 206] on span "Select an answer" at bounding box center [413, 208] width 32 height 5
click at [396, 208] on div "Yes" at bounding box center [448, 208] width 122 height 8
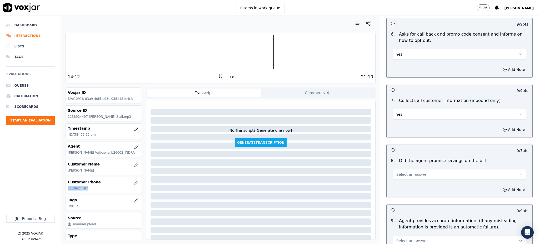
scroll to position [386, 0]
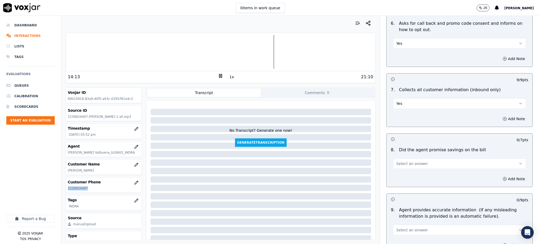
drag, startPoint x: 401, startPoint y: 150, endPoint x: 401, endPoint y: 154, distance: 4.5
click at [400, 161] on span "Select an answer" at bounding box center [413, 163] width 32 height 5
click at [403, 163] on div "Yes" at bounding box center [448, 163] width 122 height 8
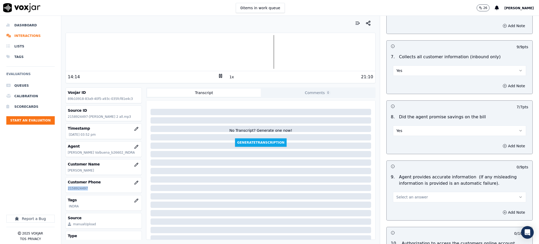
scroll to position [527, 0]
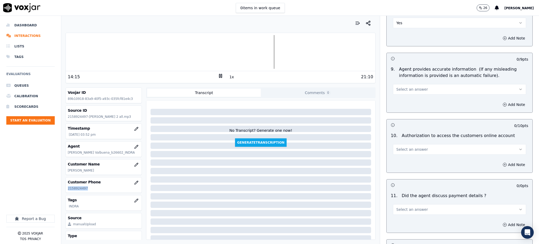
drag, startPoint x: 402, startPoint y: 77, endPoint x: 401, endPoint y: 82, distance: 4.6
click at [402, 87] on span "Select an answer" at bounding box center [413, 89] width 32 height 5
drag, startPoint x: 400, startPoint y: 90, endPoint x: 398, endPoint y: 120, distance: 30.3
click at [400, 90] on div "Yes" at bounding box center [448, 89] width 122 height 8
drag, startPoint x: 398, startPoint y: 131, endPoint x: 398, endPoint y: 137, distance: 6.3
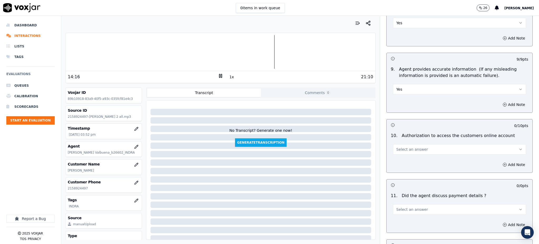
click at [398, 143] on div "Select an answer" at bounding box center [459, 149] width 133 height 12
click at [398, 147] on span "Select an answer" at bounding box center [413, 149] width 32 height 5
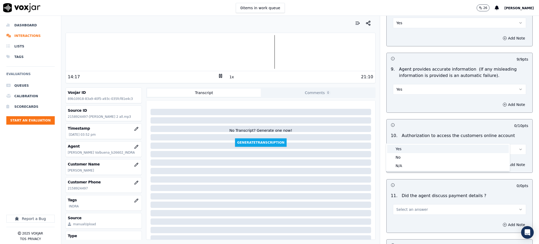
click at [399, 149] on div "Yes" at bounding box center [448, 149] width 122 height 8
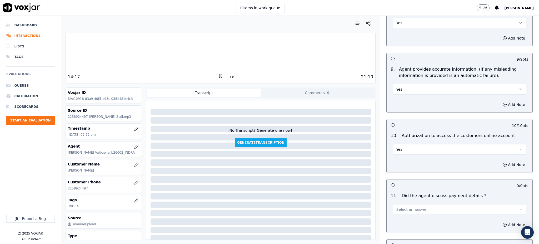
drag, startPoint x: 398, startPoint y: 197, endPoint x: 397, endPoint y: 202, distance: 4.6
click at [399, 207] on span "Select an answer" at bounding box center [413, 209] width 32 height 5
click at [399, 225] on div "N/A" at bounding box center [448, 225] width 122 height 8
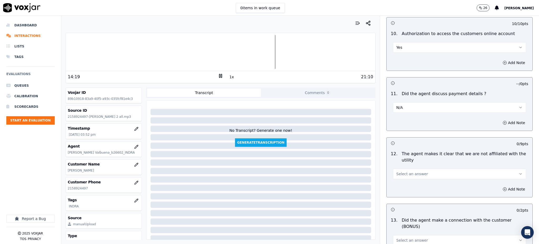
scroll to position [632, 0]
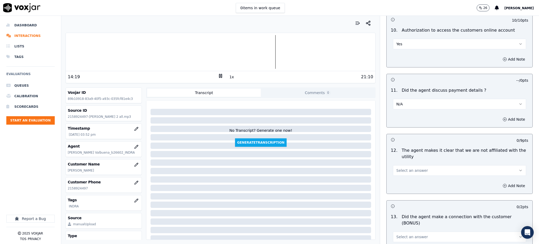
drag, startPoint x: 403, startPoint y: 153, endPoint x: 405, endPoint y: 164, distance: 10.8
click at [403, 165] on button "Select an answer" at bounding box center [459, 170] width 133 height 11
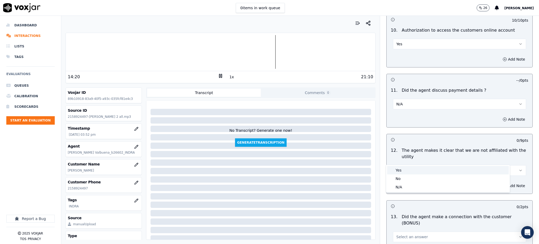
drag, startPoint x: 405, startPoint y: 171, endPoint x: 398, endPoint y: 204, distance: 33.7
click at [406, 171] on div "Yes" at bounding box center [448, 170] width 122 height 8
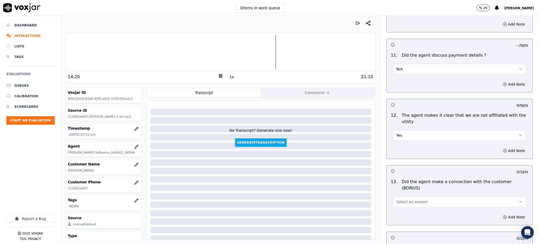
scroll to position [737, 0]
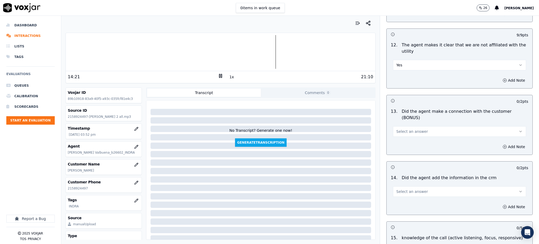
drag, startPoint x: 411, startPoint y: 108, endPoint x: 410, endPoint y: 111, distance: 3.2
click at [410, 126] on button "Select an answer" at bounding box center [459, 131] width 133 height 11
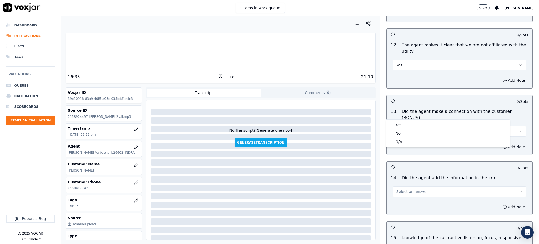
click at [406, 120] on div "Yes No N/A" at bounding box center [448, 133] width 124 height 27
click at [405, 122] on div "Yes" at bounding box center [448, 125] width 122 height 8
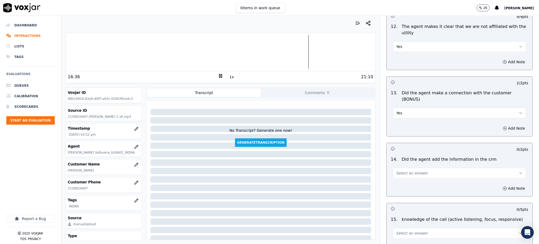
scroll to position [797, 0]
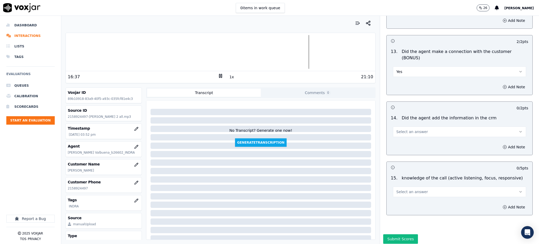
click at [398, 189] on span "Select an answer" at bounding box center [413, 191] width 32 height 5
click at [398, 185] on div "Yes" at bounding box center [448, 185] width 122 height 8
drag, startPoint x: 411, startPoint y: 121, endPoint x: 412, endPoint y: 116, distance: 4.2
click at [411, 119] on div "0 / 2 pts 14 . Did the agent add the information in the crm Select an answer Ad…" at bounding box center [460, 128] width 146 height 54
click at [412, 129] on span "Select an answer" at bounding box center [413, 131] width 32 height 5
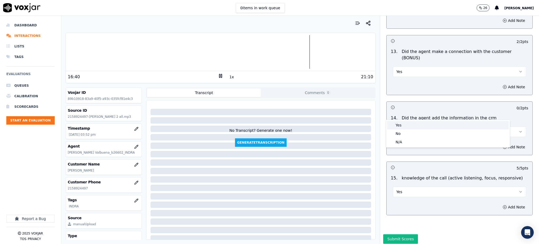
click at [412, 125] on div "Yes" at bounding box center [448, 125] width 122 height 8
click at [391, 234] on button "Submit Scores" at bounding box center [400, 238] width 35 height 9
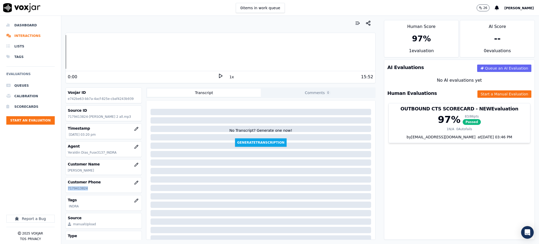
drag, startPoint x: 86, startPoint y: 188, endPoint x: 53, endPoint y: 171, distance: 36.9
click at [62, 193] on div "Your browser does not support the audio element. 0:00 1x 15:52 Voxjar ID e742be…" at bounding box center [220, 130] width 319 height 228
copy p "7179413824"
click at [218, 76] on icon at bounding box center [220, 75] width 5 height 5
copy p "7179413824"
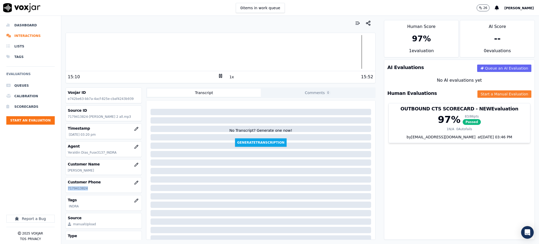
click at [478, 95] on button "Start a Manual Evaluation" at bounding box center [505, 93] width 54 height 7
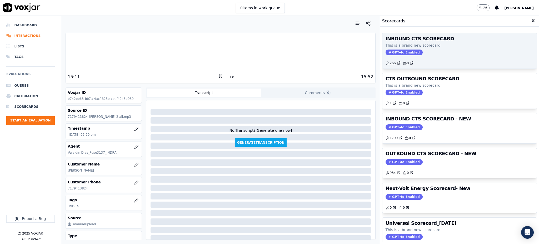
click at [388, 56] on div "INBOUND CTS SCORECARD This is a brand new scorecard GPT-4o Enabled 266 0" at bounding box center [460, 50] width 154 height 35
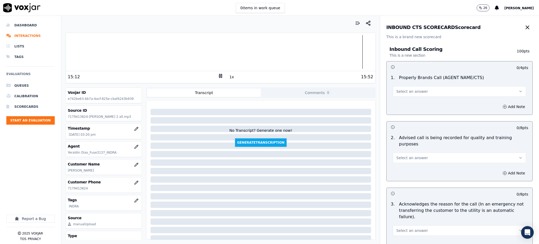
click at [407, 95] on button "Select an answer" at bounding box center [459, 91] width 133 height 11
click at [402, 102] on div "Yes" at bounding box center [448, 103] width 122 height 8
click at [399, 155] on span "Select an answer" at bounding box center [413, 157] width 32 height 5
click at [403, 165] on div "Yes" at bounding box center [448, 163] width 122 height 8
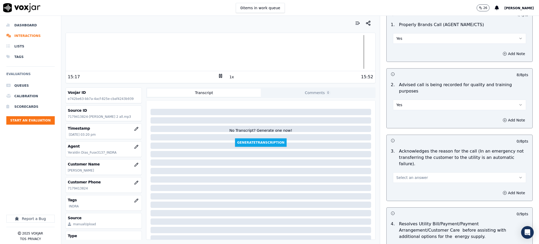
scroll to position [105, 0]
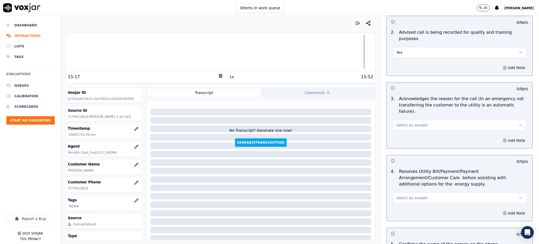
click at [401, 120] on button "Select an answer" at bounding box center [459, 125] width 133 height 11
click at [403, 122] on div "Yes" at bounding box center [448, 124] width 122 height 8
click at [407, 195] on span "Select an answer" at bounding box center [413, 197] width 32 height 5
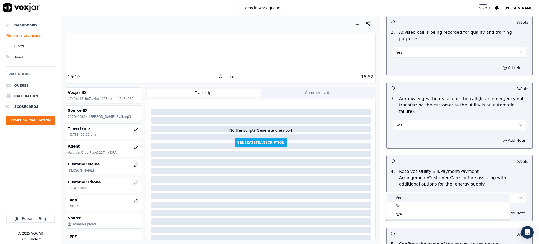
click at [408, 196] on div "Yes" at bounding box center [448, 197] width 122 height 8
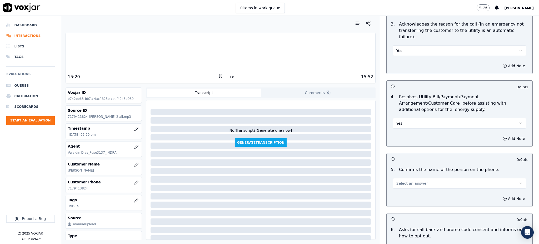
scroll to position [211, 0]
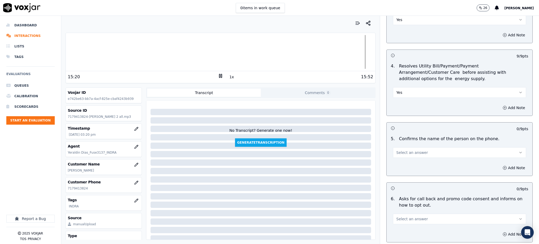
click at [403, 150] on span "Select an answer" at bounding box center [413, 152] width 32 height 5
click at [407, 156] on div "No" at bounding box center [448, 160] width 122 height 8
click at [405, 146] on div "No" at bounding box center [459, 152] width 133 height 12
click at [405, 147] on button "No" at bounding box center [459, 152] width 133 height 11
click at [403, 153] on div "Yes" at bounding box center [448, 152] width 122 height 8
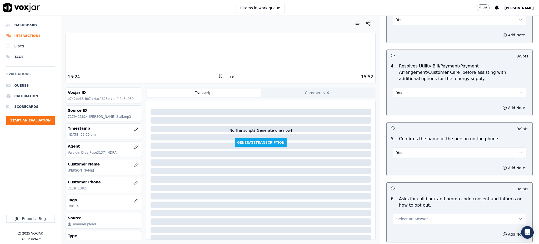
click at [404, 216] on span "Select an answer" at bounding box center [413, 218] width 32 height 5
click at [403, 221] on div "Yes" at bounding box center [448, 218] width 122 height 8
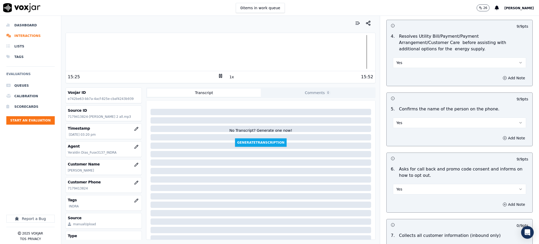
scroll to position [351, 0]
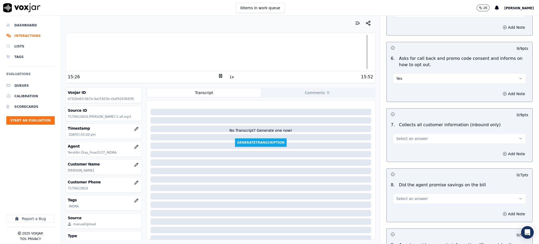
click at [406, 136] on span "Select an answer" at bounding box center [413, 138] width 32 height 5
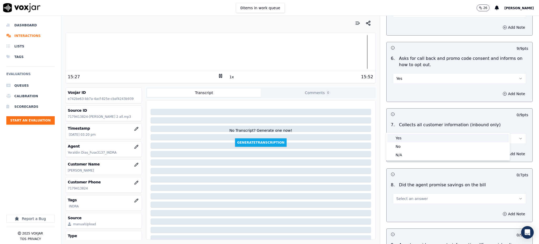
click at [403, 139] on div "Yes" at bounding box center [448, 138] width 122 height 8
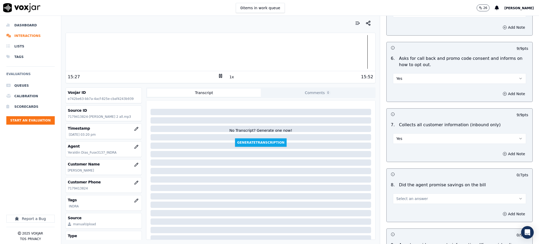
click at [398, 196] on span "Select an answer" at bounding box center [413, 198] width 32 height 5
click at [400, 198] on div "Yes" at bounding box center [448, 198] width 122 height 8
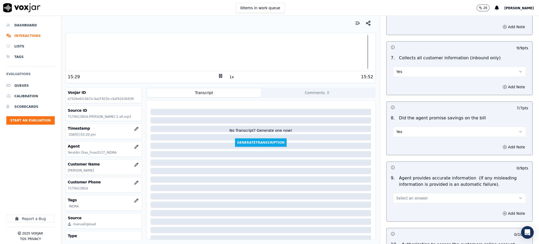
scroll to position [421, 0]
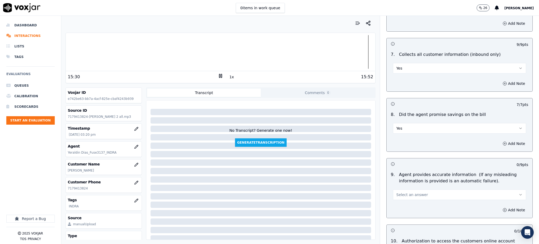
click at [401, 192] on span "Select an answer" at bounding box center [413, 194] width 32 height 5
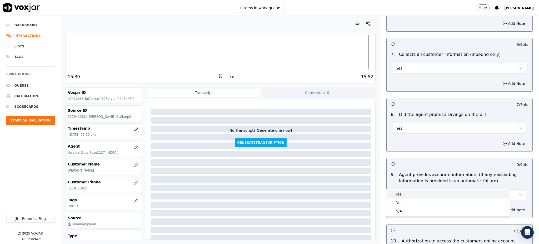
click at [404, 194] on div "Yes" at bounding box center [448, 194] width 122 height 8
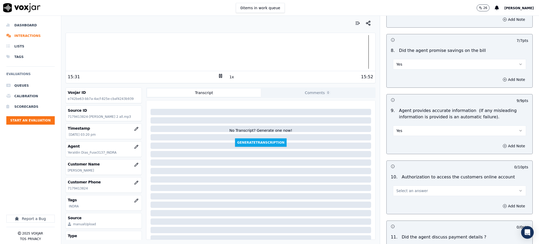
scroll to position [491, 0]
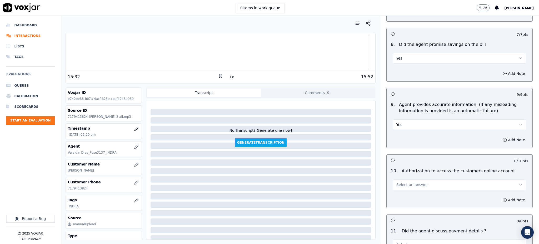
click at [398, 182] on span "Select an answer" at bounding box center [413, 184] width 32 height 5
click at [400, 184] on div "Yes" at bounding box center [448, 184] width 122 height 8
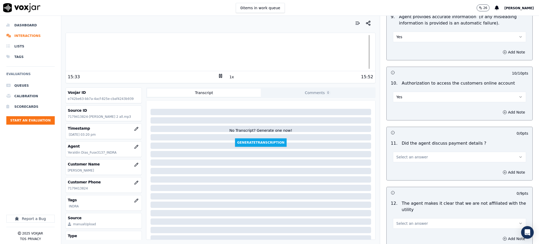
scroll to position [597, 0]
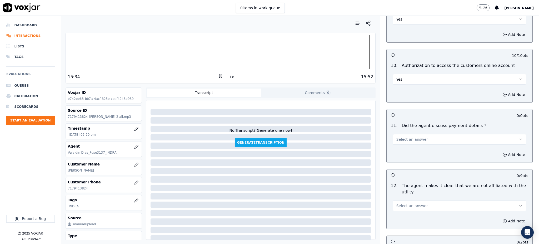
click at [400, 137] on span "Select an answer" at bounding box center [413, 139] width 32 height 5
click at [403, 153] on div "N/A" at bounding box center [448, 155] width 122 height 8
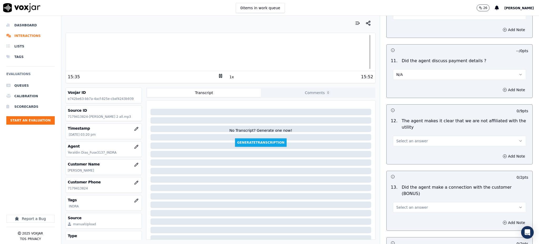
scroll to position [667, 0]
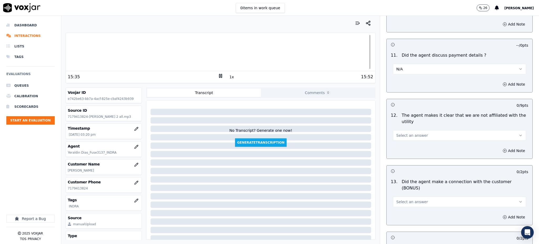
click at [398, 133] on span "Select an answer" at bounding box center [413, 135] width 32 height 5
click at [406, 139] on div "No" at bounding box center [448, 143] width 122 height 8
click at [406, 130] on button "No" at bounding box center [459, 135] width 133 height 11
click at [406, 132] on div "Yes" at bounding box center [448, 135] width 122 height 8
click at [402, 199] on span "Select an answer" at bounding box center [413, 201] width 32 height 5
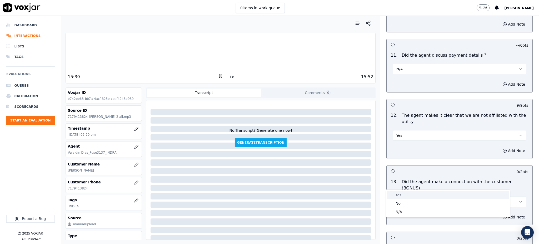
click at [406, 193] on div "Yes" at bounding box center [448, 195] width 122 height 8
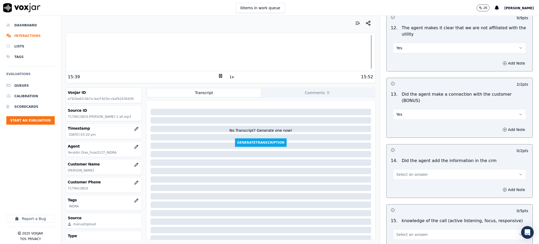
scroll to position [772, 0]
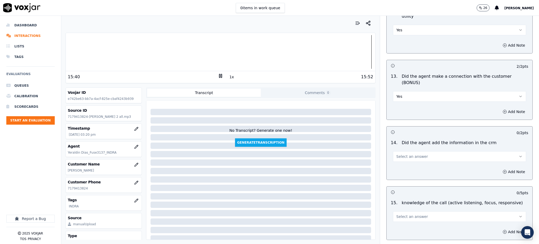
click at [402, 154] on span "Select an answer" at bounding box center [413, 156] width 32 height 5
click at [412, 150] on div "Yes" at bounding box center [448, 150] width 122 height 8
click at [401, 214] on span "Select an answer" at bounding box center [413, 216] width 32 height 5
click at [401, 210] on div "Yes" at bounding box center [448, 210] width 122 height 8
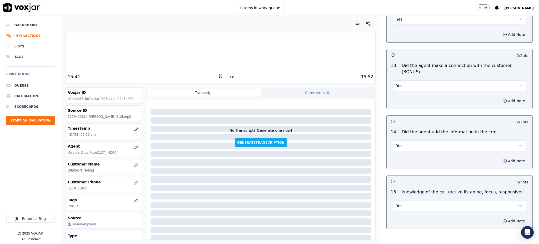
scroll to position [797, 0]
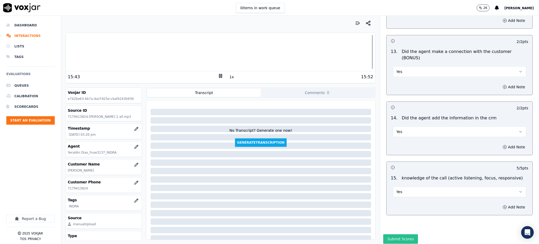
click at [398, 234] on button "Submit Scores" at bounding box center [400, 238] width 35 height 9
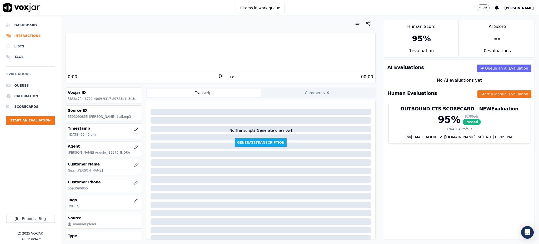
click at [218, 74] on icon at bounding box center [220, 75] width 5 height 5
drag, startPoint x: 65, startPoint y: 192, endPoint x: 67, endPoint y: 188, distance: 5.3
click at [67, 188] on div "Customer Phone [PHONE_NUMBER]" at bounding box center [104, 184] width 76 height 15
copy p "5593090855"
click at [218, 73] on icon at bounding box center [220, 75] width 5 height 5
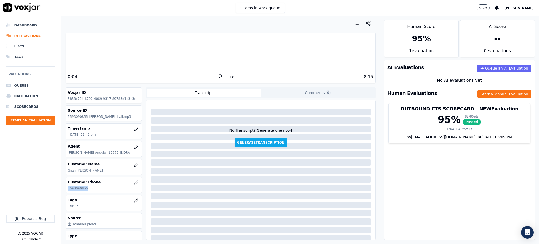
drag, startPoint x: 217, startPoint y: 75, endPoint x: 214, endPoint y: 76, distance: 3.8
click at [219, 75] on polygon at bounding box center [220, 76] width 3 height 4
click at [90, 59] on div at bounding box center [221, 52] width 310 height 34
click at [483, 92] on button "Start a Manual Evaluation" at bounding box center [505, 93] width 54 height 7
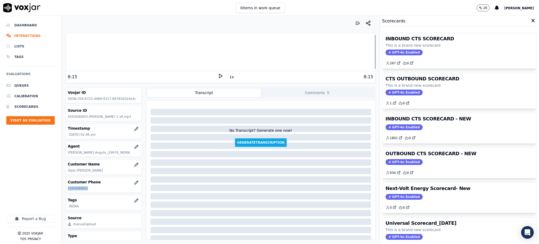
click at [396, 50] on span "GPT-4o Enabled" at bounding box center [404, 53] width 37 height 6
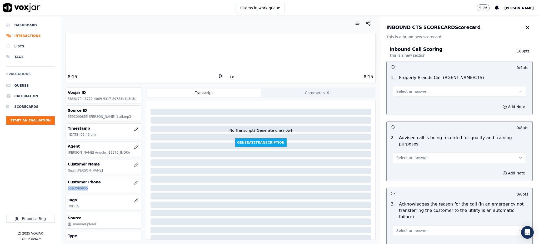
click at [404, 92] on span "Select an answer" at bounding box center [413, 91] width 32 height 5
click at [399, 107] on div "Yes" at bounding box center [448, 103] width 122 height 8
click at [397, 155] on span "Select an answer" at bounding box center [413, 157] width 32 height 5
click at [397, 164] on div "Yes" at bounding box center [448, 163] width 122 height 8
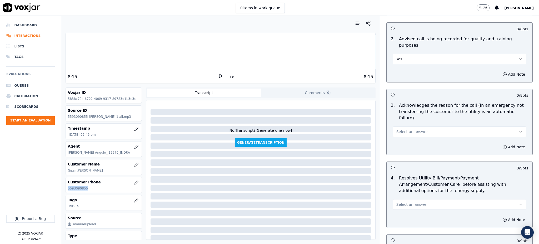
scroll to position [105, 0]
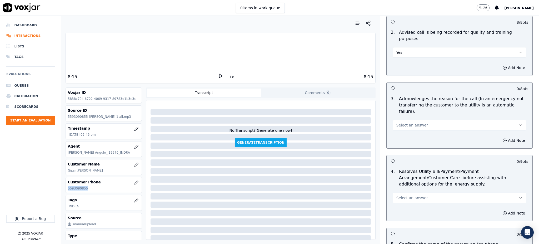
click at [398, 122] on span "Select an answer" at bounding box center [413, 124] width 32 height 5
click at [397, 125] on div "Yes" at bounding box center [448, 124] width 122 height 8
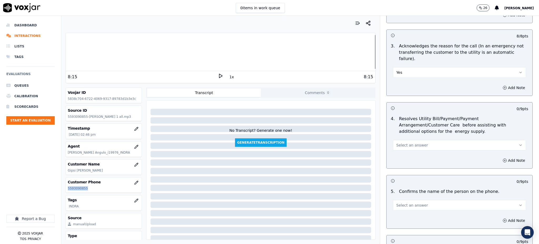
scroll to position [175, 0]
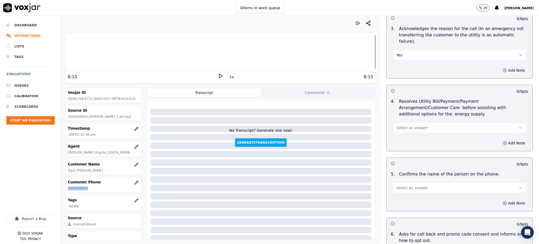
click at [400, 125] on span "Select an answer" at bounding box center [413, 127] width 32 height 5
click at [399, 125] on div "Yes" at bounding box center [448, 127] width 122 height 8
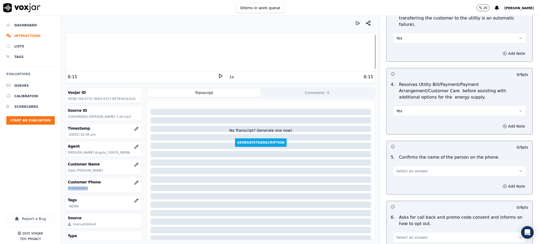
scroll to position [246, 0]
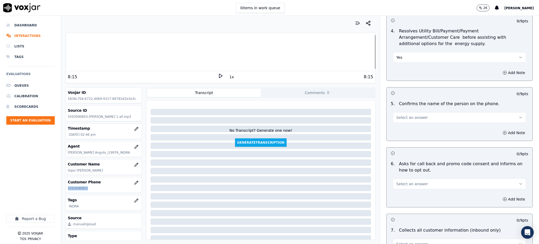
click at [402, 115] on span "Select an answer" at bounding box center [413, 117] width 32 height 5
click at [400, 119] on div "Yes" at bounding box center [448, 116] width 122 height 8
drag, startPoint x: 401, startPoint y: 170, endPoint x: 403, endPoint y: 176, distance: 6.3
click at [401, 181] on span "Select an answer" at bounding box center [413, 183] width 32 height 5
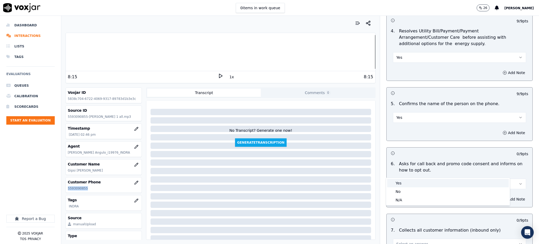
click at [405, 180] on div "Yes" at bounding box center [448, 183] width 122 height 8
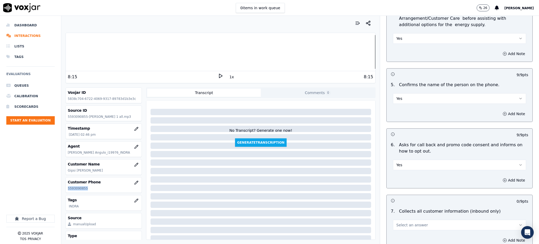
scroll to position [316, 0]
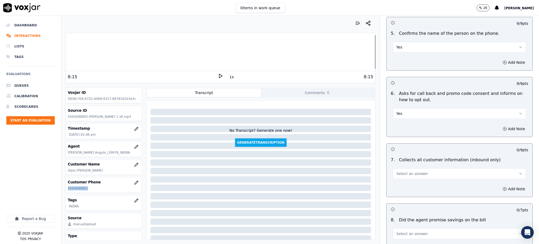
click at [402, 171] on span "Select an answer" at bounding box center [413, 173] width 32 height 5
drag, startPoint x: 403, startPoint y: 170, endPoint x: 405, endPoint y: 174, distance: 4.0
click at [403, 170] on div "Yes" at bounding box center [448, 173] width 122 height 8
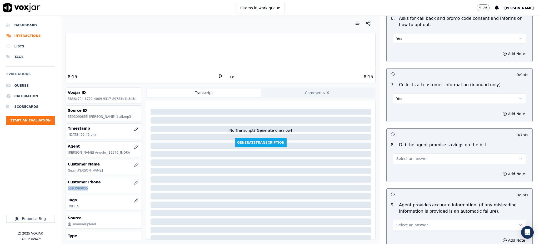
scroll to position [421, 0]
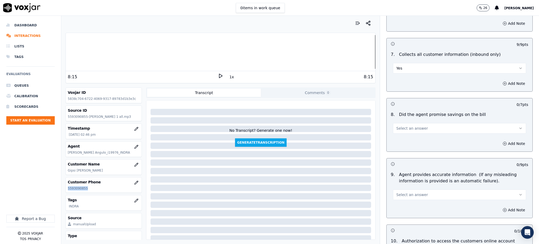
click at [410, 126] on span "Select an answer" at bounding box center [413, 128] width 32 height 5
drag, startPoint x: 408, startPoint y: 127, endPoint x: 400, endPoint y: 162, distance: 36.2
click at [408, 127] on div "Yes" at bounding box center [448, 128] width 122 height 8
click at [400, 192] on span "Select an answer" at bounding box center [413, 194] width 32 height 5
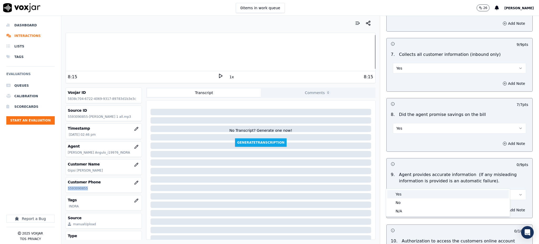
click at [400, 191] on div "Yes" at bounding box center [448, 194] width 122 height 8
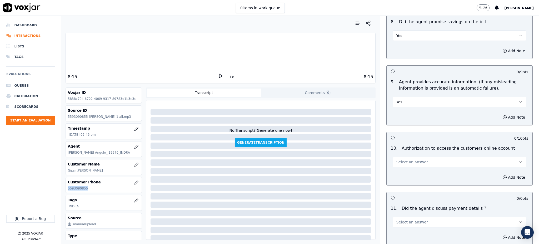
scroll to position [527, 0]
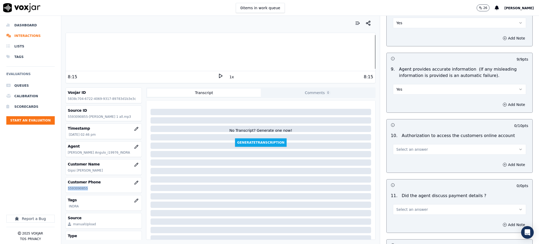
click at [402, 147] on span "Select an answer" at bounding box center [413, 149] width 32 height 5
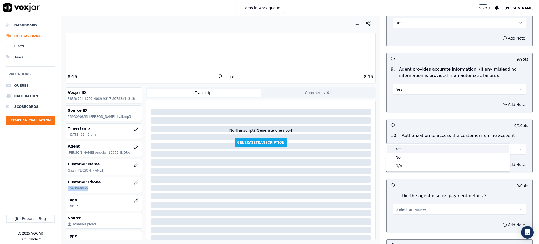
click at [402, 149] on div "Yes" at bounding box center [448, 149] width 122 height 8
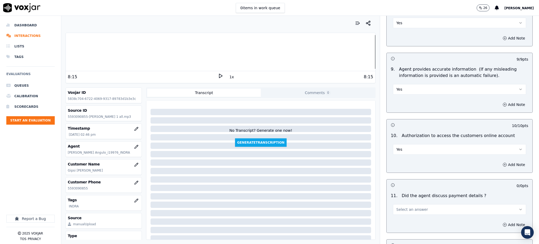
drag, startPoint x: 398, startPoint y: 191, endPoint x: 397, endPoint y: 201, distance: 10.6
click at [398, 203] on div "Select an answer" at bounding box center [459, 209] width 133 height 12
click at [397, 207] on span "Select an answer" at bounding box center [413, 209] width 32 height 5
click at [401, 227] on div "N/A" at bounding box center [448, 225] width 122 height 8
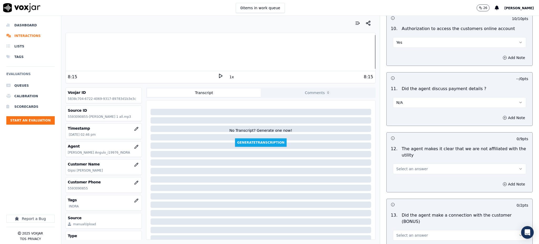
scroll to position [667, 0]
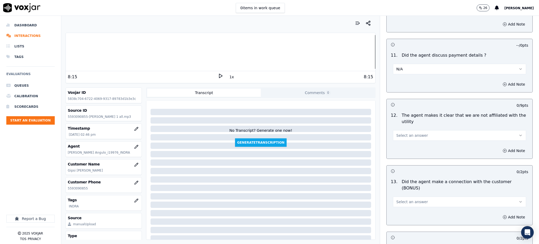
click at [406, 133] on span "Select an answer" at bounding box center [413, 135] width 32 height 5
click at [407, 136] on div "Yes" at bounding box center [448, 135] width 122 height 8
click at [397, 199] on span "Select an answer" at bounding box center [413, 201] width 32 height 5
click at [397, 193] on div "Yes" at bounding box center [448, 195] width 122 height 8
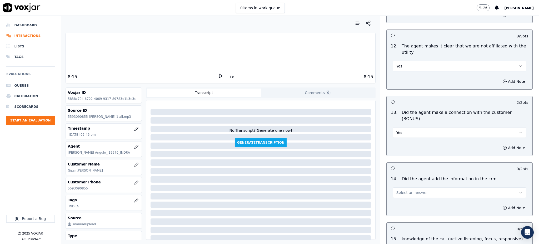
scroll to position [737, 0]
click at [397, 189] on span "Select an answer" at bounding box center [413, 191] width 32 height 5
click at [401, 188] on div "Yes" at bounding box center [448, 185] width 122 height 8
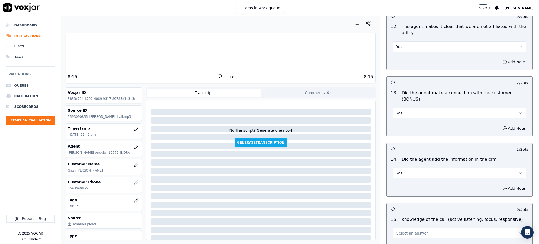
scroll to position [797, 0]
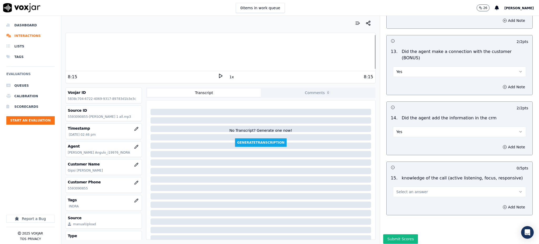
drag, startPoint x: 402, startPoint y: 173, endPoint x: 402, endPoint y: 177, distance: 3.7
click at [402, 189] on span "Select an answer" at bounding box center [413, 191] width 32 height 5
click at [400, 186] on div "Yes" at bounding box center [448, 185] width 122 height 8
click at [393, 234] on button "Submit Scores" at bounding box center [400, 238] width 35 height 9
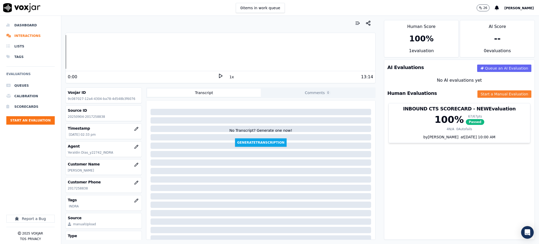
click at [478, 95] on button "Start a Manual Evaluation" at bounding box center [505, 93] width 54 height 7
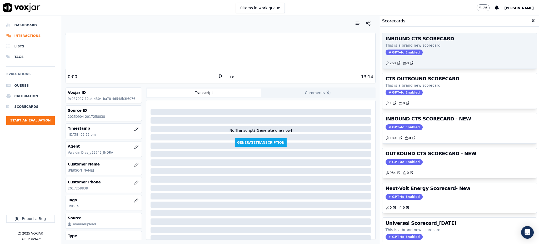
click at [386, 48] on div "INBOUND CTS SCORECARD This is a brand new scorecard GPT-4o Enabled 268 0" at bounding box center [460, 50] width 154 height 35
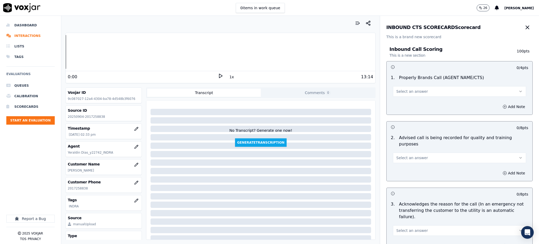
click at [219, 75] on polygon at bounding box center [220, 76] width 3 height 4
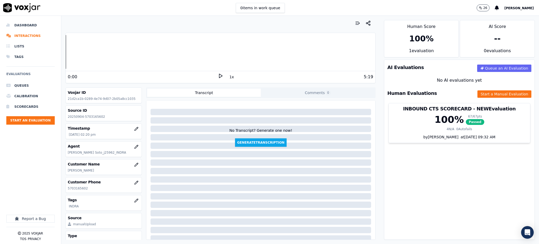
click at [219, 76] on polygon at bounding box center [220, 76] width 3 height 4
click at [218, 77] on icon at bounding box center [220, 75] width 5 height 5
click at [486, 91] on button "Start a Manual Evaluation" at bounding box center [505, 93] width 54 height 7
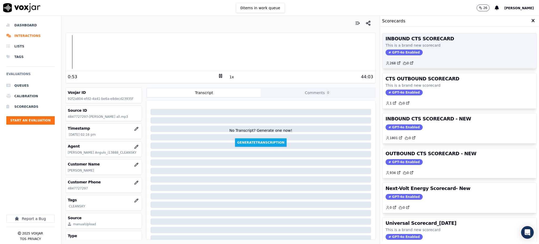
click at [391, 55] on span "GPT-4o Enabled" at bounding box center [404, 53] width 37 height 6
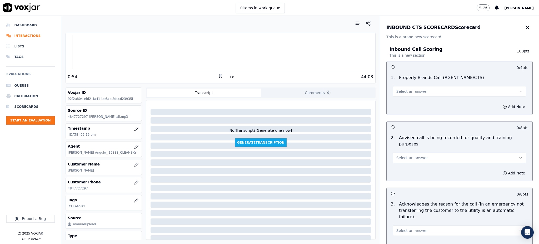
drag, startPoint x: 400, startPoint y: 89, endPoint x: 401, endPoint y: 96, distance: 7.0
click at [400, 90] on span "Select an answer" at bounding box center [413, 91] width 32 height 5
drag, startPoint x: 405, startPoint y: 104, endPoint x: 407, endPoint y: 145, distance: 40.9
click at [405, 105] on div "Yes" at bounding box center [448, 103] width 122 height 8
click at [407, 155] on span "Select an answer" at bounding box center [413, 157] width 32 height 5
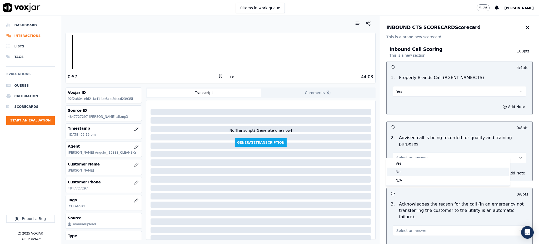
click at [408, 175] on div "No" at bounding box center [448, 171] width 122 height 8
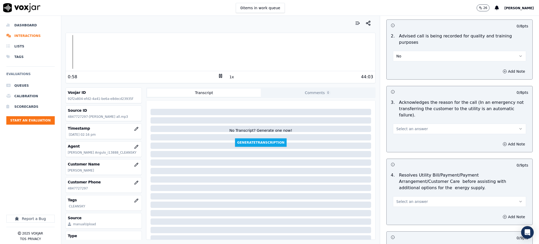
scroll to position [105, 0]
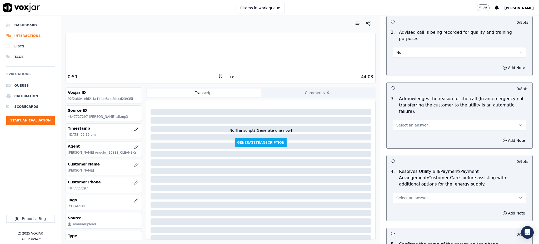
drag, startPoint x: 408, startPoint y: 112, endPoint x: 409, endPoint y: 117, distance: 5.4
click at [408, 122] on span "Select an answer" at bounding box center [413, 124] width 32 height 5
drag, startPoint x: 406, startPoint y: 125, endPoint x: 406, endPoint y: 141, distance: 16.3
click at [406, 125] on div "Yes" at bounding box center [448, 124] width 122 height 8
click at [407, 195] on span "Select an answer" at bounding box center [413, 197] width 32 height 5
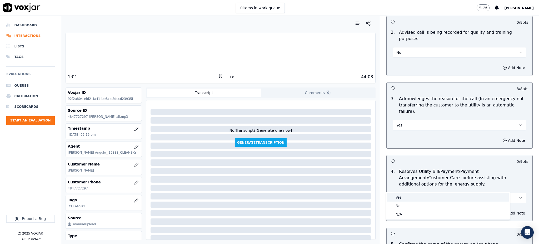
click at [407, 198] on div "Yes" at bounding box center [448, 197] width 122 height 8
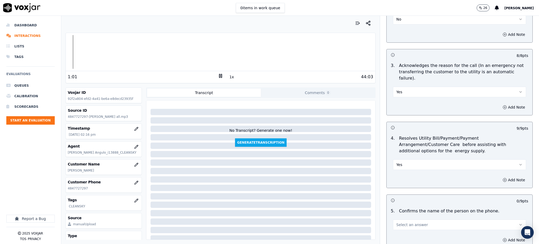
scroll to position [246, 0]
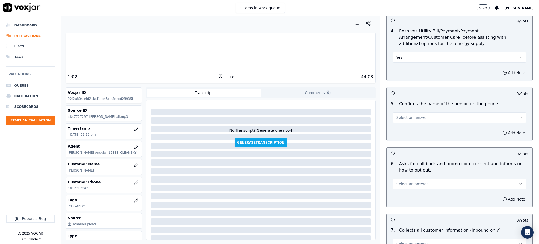
click at [397, 115] on span "Select an answer" at bounding box center [413, 117] width 32 height 5
click at [397, 117] on div "Yes" at bounding box center [448, 116] width 122 height 8
click at [406, 181] on span "Select an answer" at bounding box center [413, 183] width 32 height 5
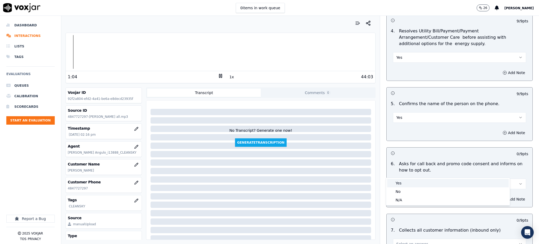
click at [405, 186] on div "Yes" at bounding box center [448, 183] width 122 height 8
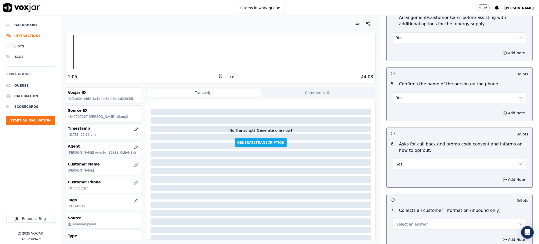
scroll to position [316, 0]
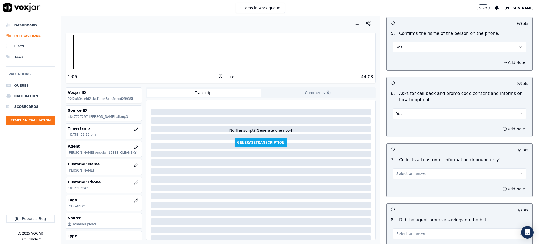
click at [399, 171] on span "Select an answer" at bounding box center [413, 173] width 32 height 5
drag, startPoint x: 401, startPoint y: 172, endPoint x: 398, endPoint y: 189, distance: 16.8
click at [401, 172] on div "Yes" at bounding box center [448, 173] width 122 height 8
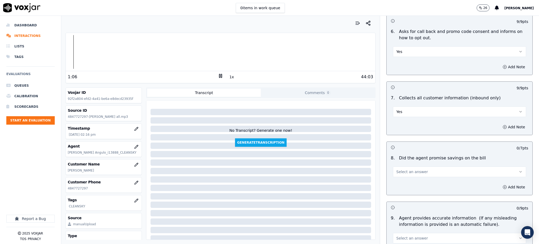
scroll to position [386, 0]
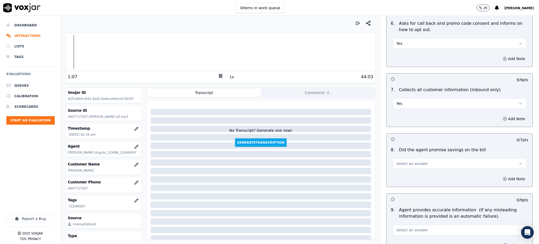
click at [406, 158] on button "Select an answer" at bounding box center [459, 163] width 133 height 11
drag, startPoint x: 405, startPoint y: 158, endPoint x: 405, endPoint y: 161, distance: 2.6
click at [405, 158] on div "Yes No N/A" at bounding box center [448, 170] width 124 height 27
click at [405, 164] on div "Yes" at bounding box center [448, 163] width 122 height 8
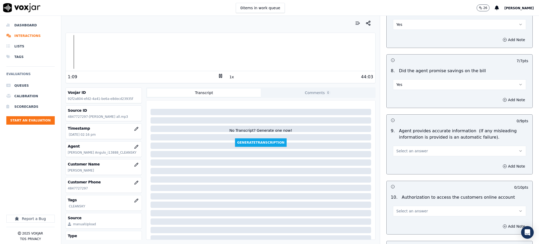
scroll to position [491, 0]
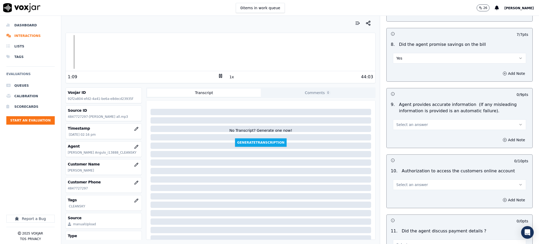
click at [409, 122] on span "Select an answer" at bounding box center [413, 124] width 32 height 5
drag, startPoint x: 403, startPoint y: 124, endPoint x: 400, endPoint y: 160, distance: 35.6
click at [403, 124] on div "Yes" at bounding box center [448, 124] width 122 height 8
click at [400, 179] on button "Select an answer" at bounding box center [459, 184] width 133 height 11
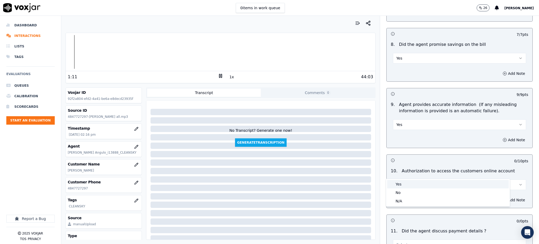
click at [402, 185] on div "Yes" at bounding box center [448, 184] width 122 height 8
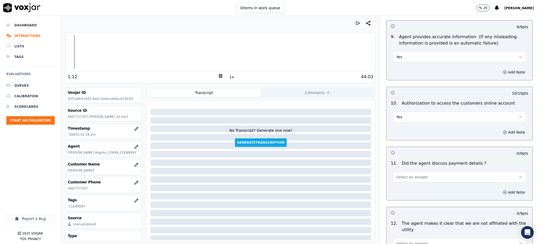
scroll to position [562, 0]
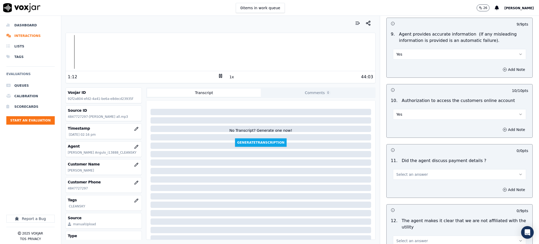
click at [397, 169] on button "Select an answer" at bounding box center [459, 174] width 133 height 11
click at [398, 189] on div "N/A" at bounding box center [448, 190] width 122 height 8
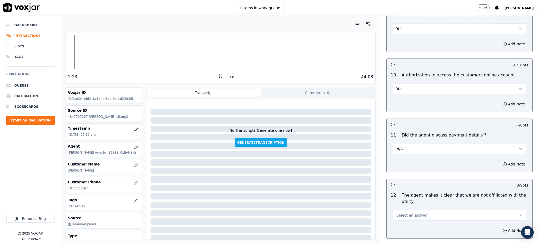
scroll to position [667, 0]
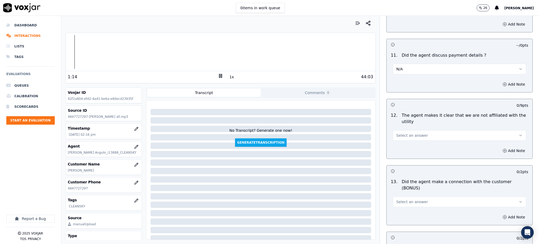
click at [400, 133] on span "Select an answer" at bounding box center [413, 135] width 32 height 5
click at [405, 134] on div "Yes" at bounding box center [448, 135] width 122 height 8
click at [398, 196] on button "Select an answer" at bounding box center [459, 201] width 133 height 11
click at [397, 195] on div "Yes" at bounding box center [448, 195] width 122 height 8
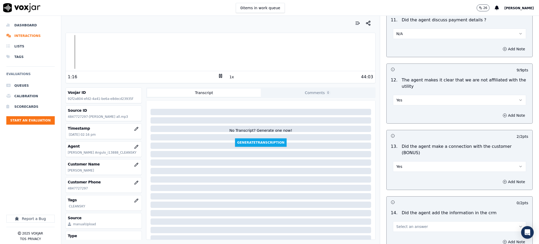
scroll to position [797, 0]
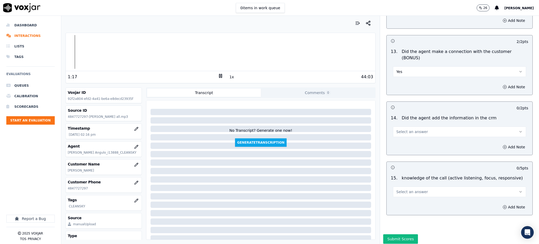
click at [403, 126] on button "Select an answer" at bounding box center [459, 131] width 133 height 11
drag, startPoint x: 405, startPoint y: 122, endPoint x: 402, endPoint y: 142, distance: 20.4
click at [405, 122] on div "Yes" at bounding box center [448, 125] width 122 height 8
click at [397, 189] on span "Select an answer" at bounding box center [413, 191] width 32 height 5
click at [395, 183] on div "Yes" at bounding box center [448, 185] width 122 height 8
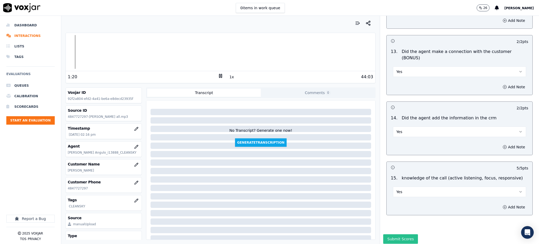
click at [397, 234] on button "Submit Scores" at bounding box center [400, 238] width 35 height 9
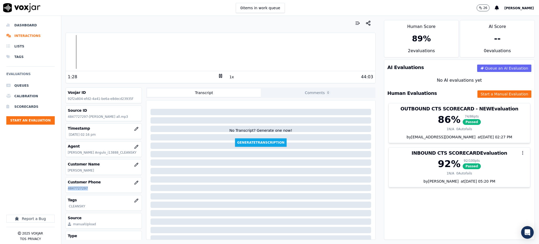
drag, startPoint x: 91, startPoint y: 192, endPoint x: 67, endPoint y: 188, distance: 24.9
click at [67, 189] on div "Customer Phone 4847727297" at bounding box center [104, 184] width 76 height 15
copy p "4847727297"
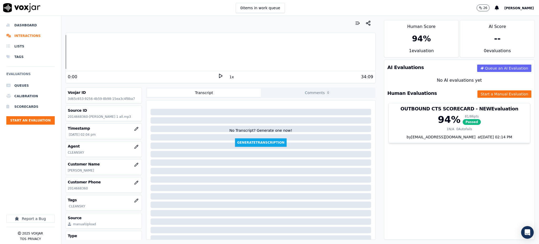
click at [219, 74] on polygon at bounding box center [220, 76] width 3 height 4
click at [483, 96] on button "Start a Manual Evaluation" at bounding box center [505, 93] width 54 height 7
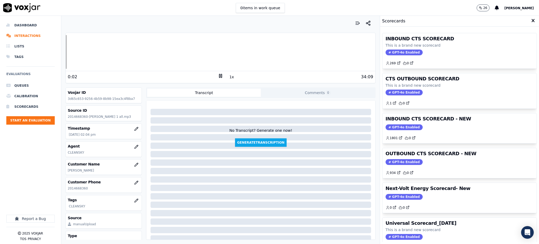
click at [387, 55] on div "INBOUND CTS SCORECARD This is a brand new scorecard GPT-4o Enabled 269 0" at bounding box center [460, 50] width 154 height 35
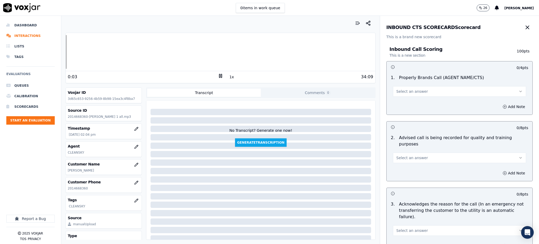
drag, startPoint x: 407, startPoint y: 90, endPoint x: 405, endPoint y: 96, distance: 7.0
click at [407, 90] on span "Select an answer" at bounding box center [413, 91] width 32 height 5
click at [402, 106] on div "Yes" at bounding box center [448, 103] width 122 height 8
click at [399, 155] on span "Select an answer" at bounding box center [413, 157] width 32 height 5
click at [395, 166] on div "Yes" at bounding box center [448, 163] width 122 height 8
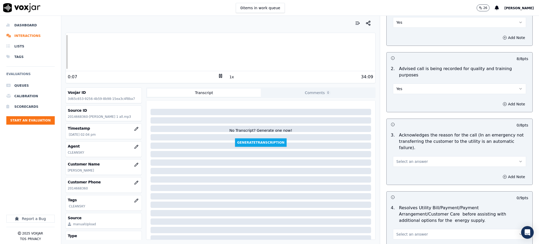
scroll to position [70, 0]
click at [397, 158] on span "Select an answer" at bounding box center [413, 160] width 32 height 5
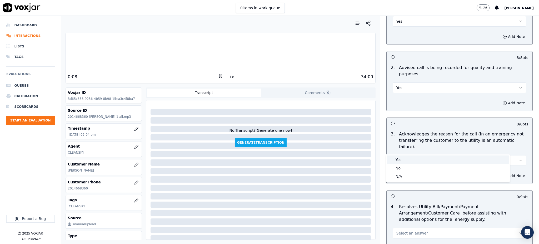
click at [398, 161] on div "Yes" at bounding box center [448, 159] width 122 height 8
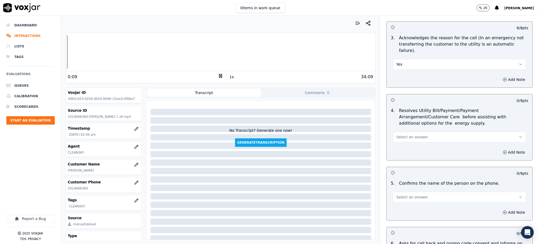
scroll to position [175, 0]
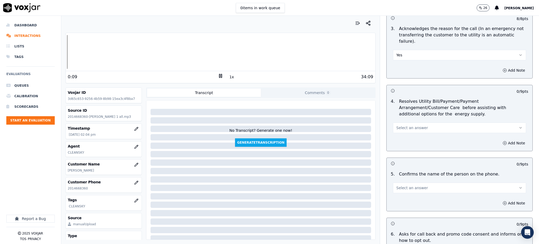
click at [397, 125] on span "Select an answer" at bounding box center [413, 127] width 32 height 5
click at [397, 126] on div "Yes" at bounding box center [448, 127] width 122 height 8
click at [401, 185] on span "Select an answer" at bounding box center [413, 187] width 32 height 5
click at [400, 184] on div "Yes" at bounding box center [448, 187] width 122 height 8
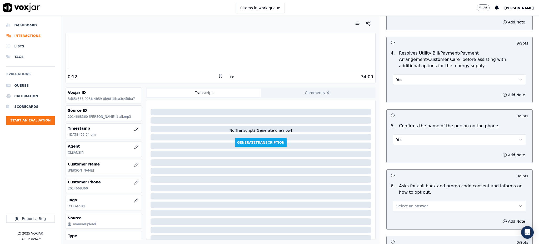
scroll to position [246, 0]
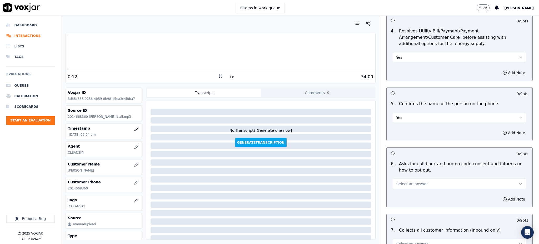
click at [397, 181] on span "Select an answer" at bounding box center [413, 183] width 32 height 5
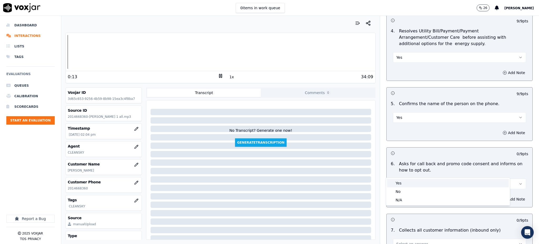
click at [397, 181] on div "Yes" at bounding box center [448, 183] width 122 height 8
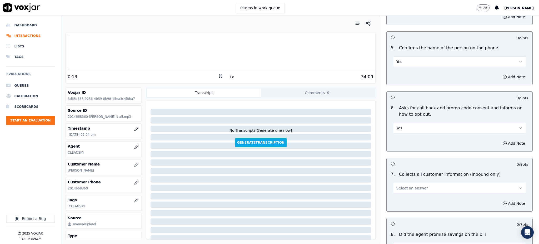
scroll to position [316, 0]
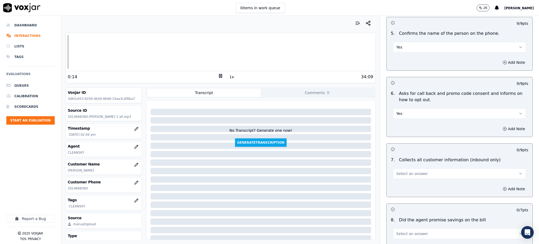
click at [399, 171] on span "Select an answer" at bounding box center [413, 173] width 32 height 5
click at [398, 173] on div "Yes" at bounding box center [448, 173] width 122 height 8
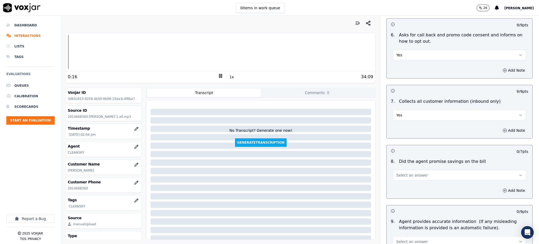
scroll to position [386, 0]
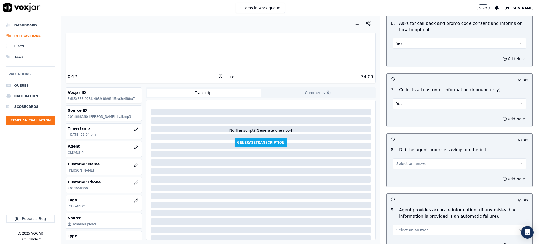
click at [397, 161] on span "Select an answer" at bounding box center [413, 163] width 32 height 5
click at [399, 161] on div "Yes" at bounding box center [448, 163] width 122 height 8
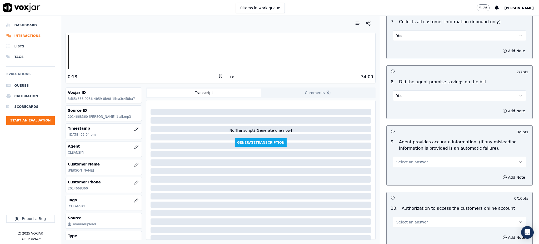
scroll to position [456, 0]
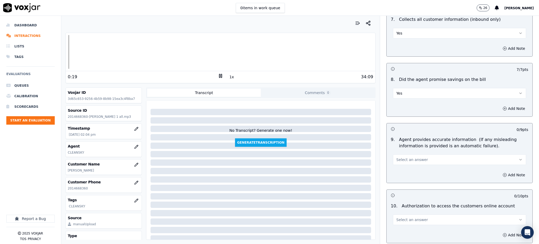
click at [399, 157] on span "Select an answer" at bounding box center [413, 159] width 32 height 5
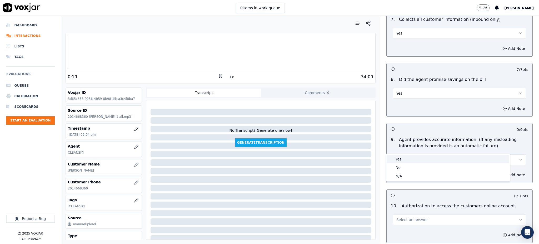
click at [402, 159] on div "Yes" at bounding box center [448, 159] width 122 height 8
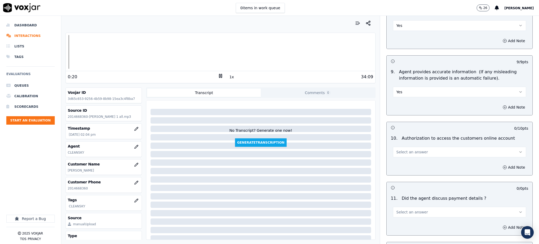
scroll to position [527, 0]
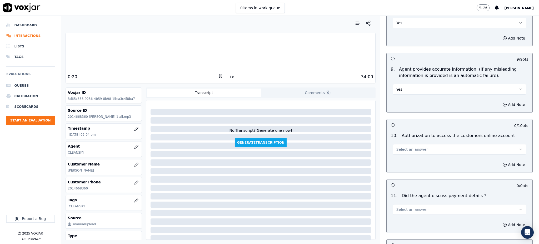
click at [397, 147] on span "Select an answer" at bounding box center [413, 149] width 32 height 5
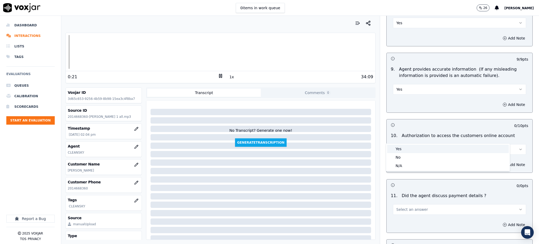
click at [398, 151] on div "Yes" at bounding box center [448, 149] width 122 height 8
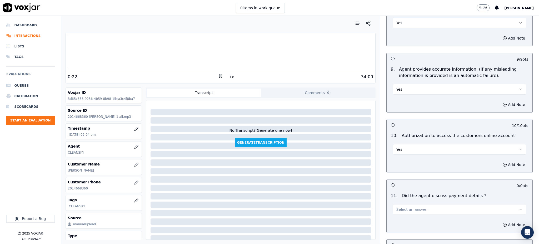
click at [398, 207] on span "Select an answer" at bounding box center [413, 209] width 32 height 5
click at [399, 224] on div "N/A" at bounding box center [448, 225] width 122 height 8
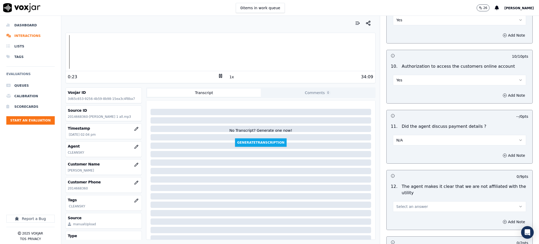
scroll to position [597, 0]
click at [401, 200] on button "Select an answer" at bounding box center [459, 205] width 133 height 11
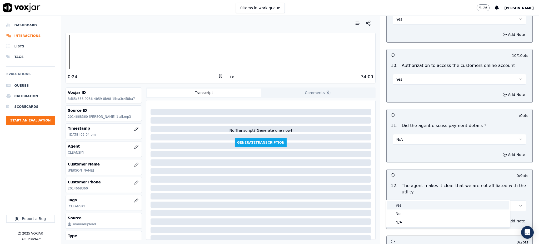
click at [402, 205] on div "Yes" at bounding box center [448, 205] width 122 height 8
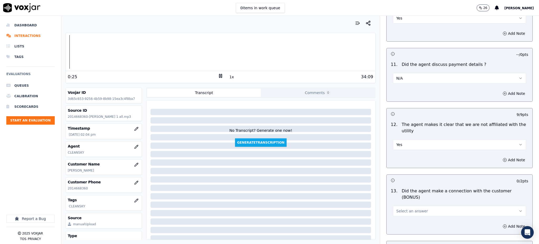
scroll to position [667, 0]
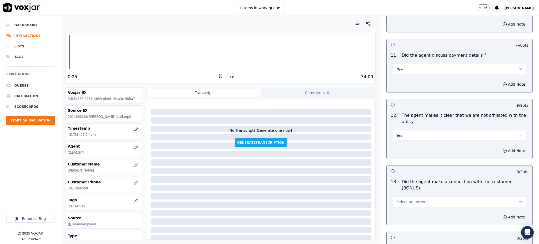
click at [401, 199] on span "Select an answer" at bounding box center [413, 201] width 32 height 5
click at [404, 194] on div "Yes" at bounding box center [448, 195] width 122 height 8
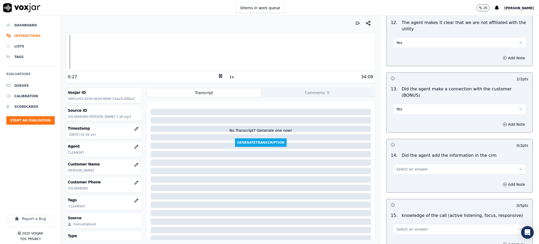
scroll to position [772, 0]
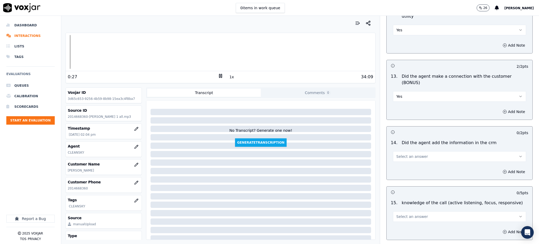
click at [397, 154] on span "Select an answer" at bounding box center [413, 156] width 32 height 5
click at [398, 152] on div "Yes" at bounding box center [448, 150] width 122 height 8
click at [397, 214] on span "Select an answer" at bounding box center [413, 216] width 32 height 5
click at [399, 212] on div "Yes" at bounding box center [448, 210] width 122 height 8
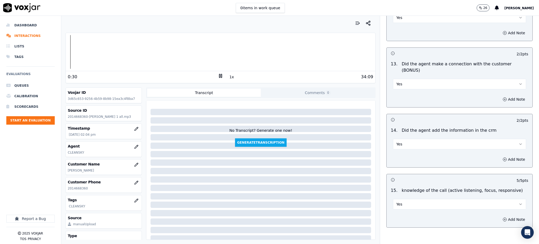
scroll to position [797, 0]
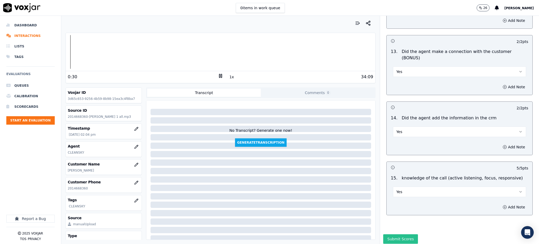
click at [403, 234] on button "Submit Scores" at bounding box center [400, 238] width 35 height 9
